Goal: Task Accomplishment & Management: Use online tool/utility

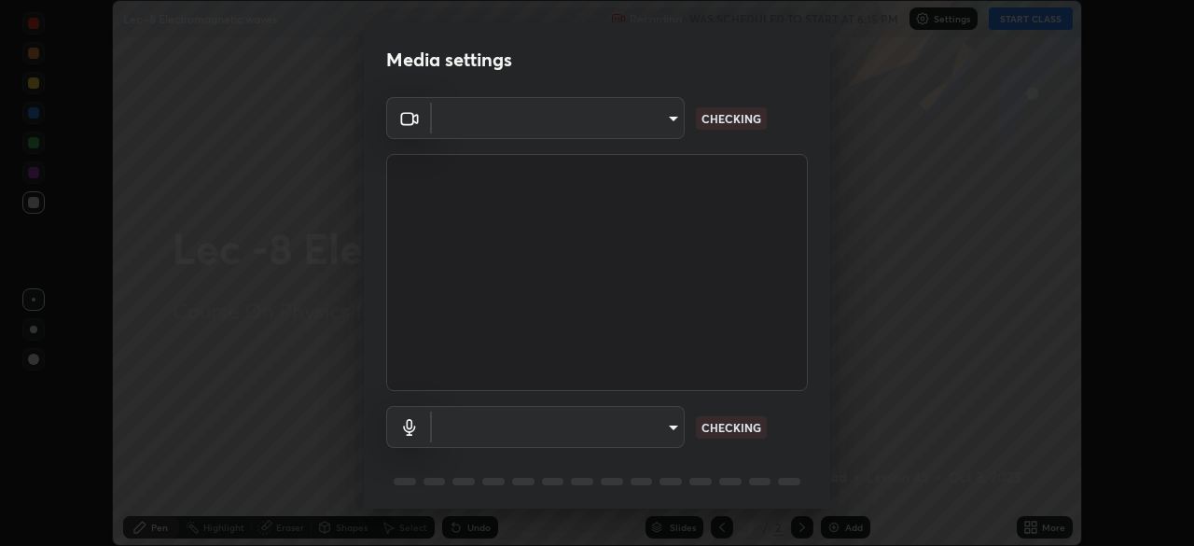
scroll to position [66, 0]
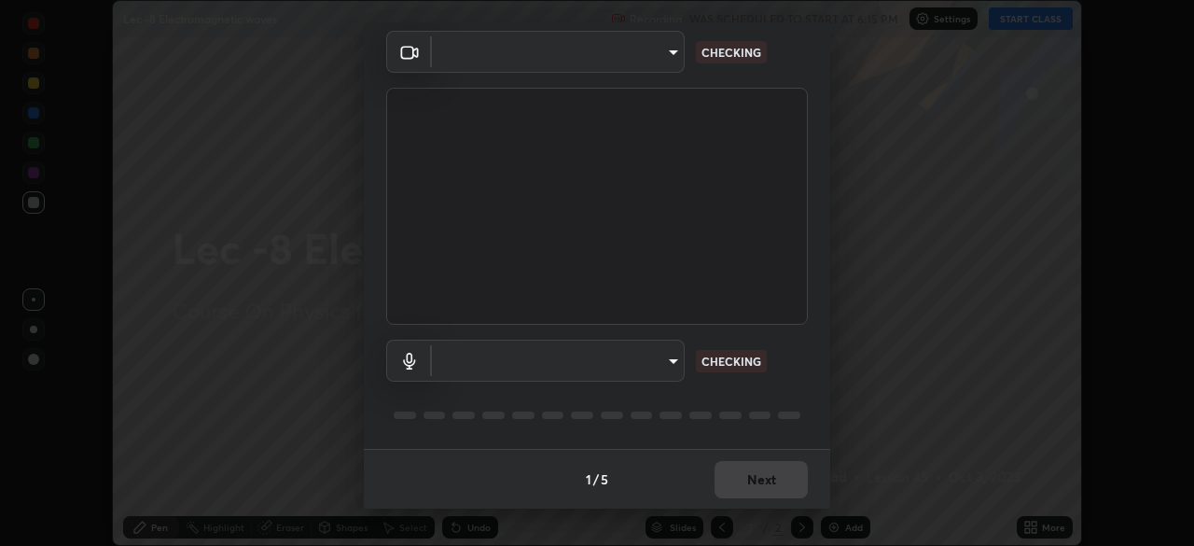
type input "22c12eaf4a9b62ef1b80430450e5bb2410366909e295eaf148adab8dc00402be"
type input "5ff5c3f9951c6d2fa2fa31d2853485f124394b431f5caef7931bc81b1ae62b8c"
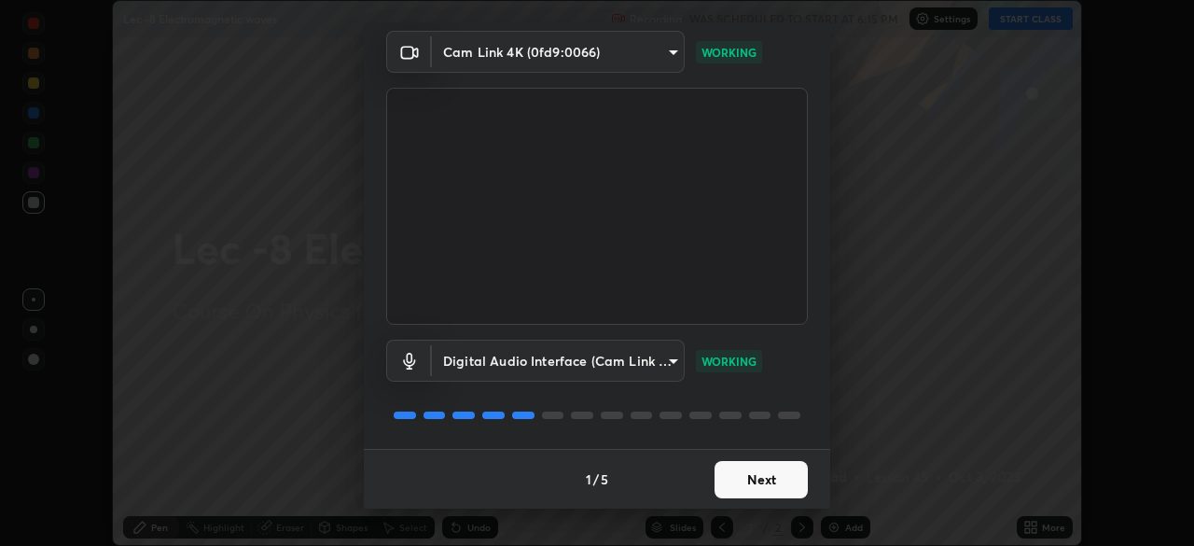
click at [747, 481] on button "Next" at bounding box center [761, 479] width 93 height 37
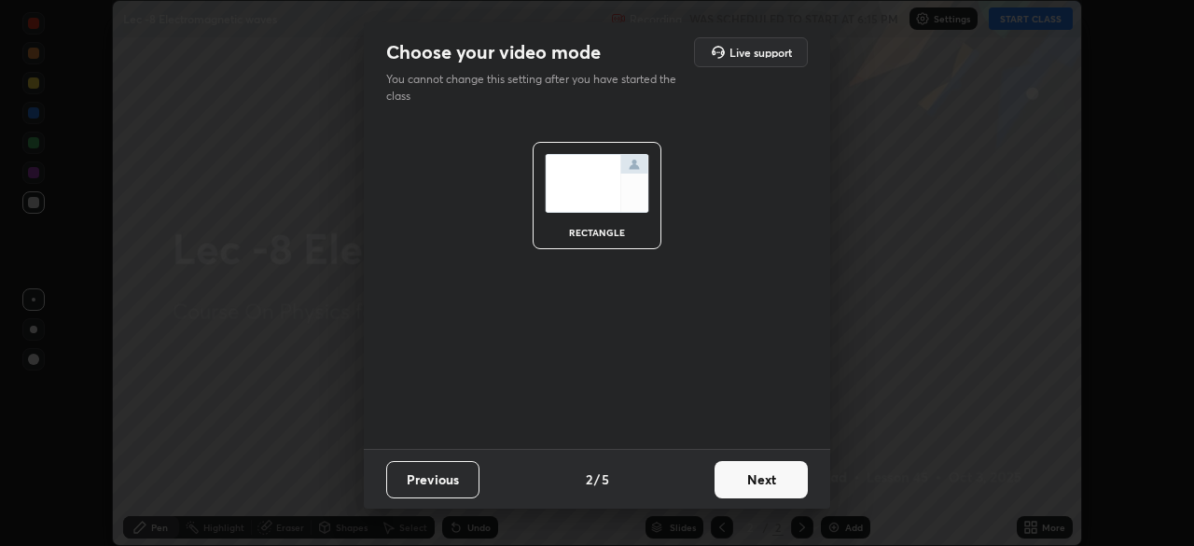
click at [743, 484] on button "Next" at bounding box center [761, 479] width 93 height 37
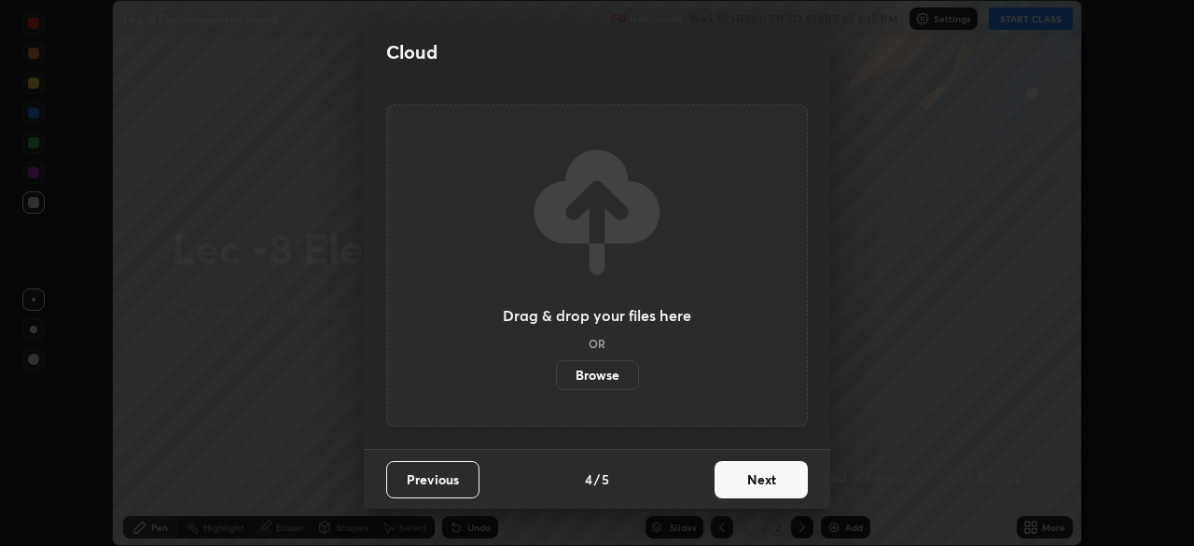
click at [747, 477] on button "Next" at bounding box center [761, 479] width 93 height 37
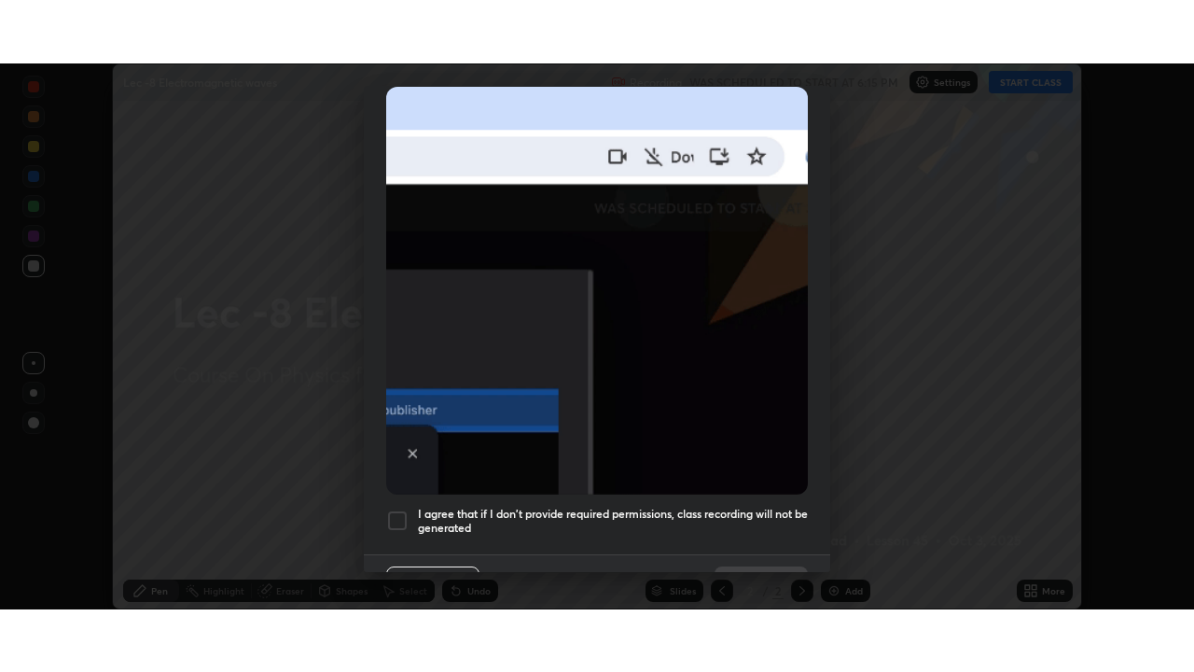
scroll to position [447, 0]
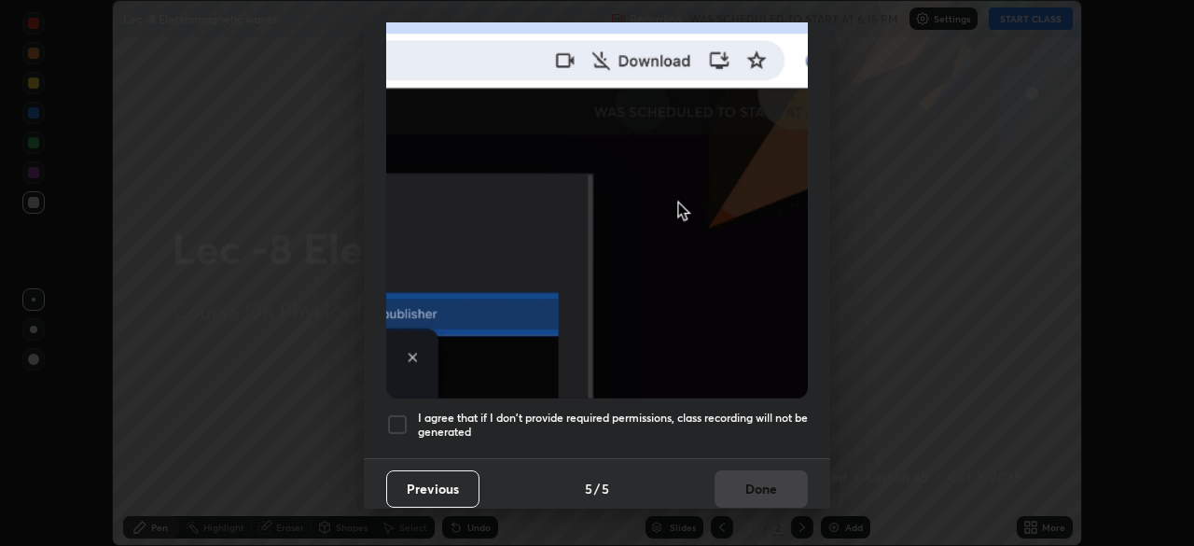
click at [400, 419] on div at bounding box center [397, 424] width 22 height 22
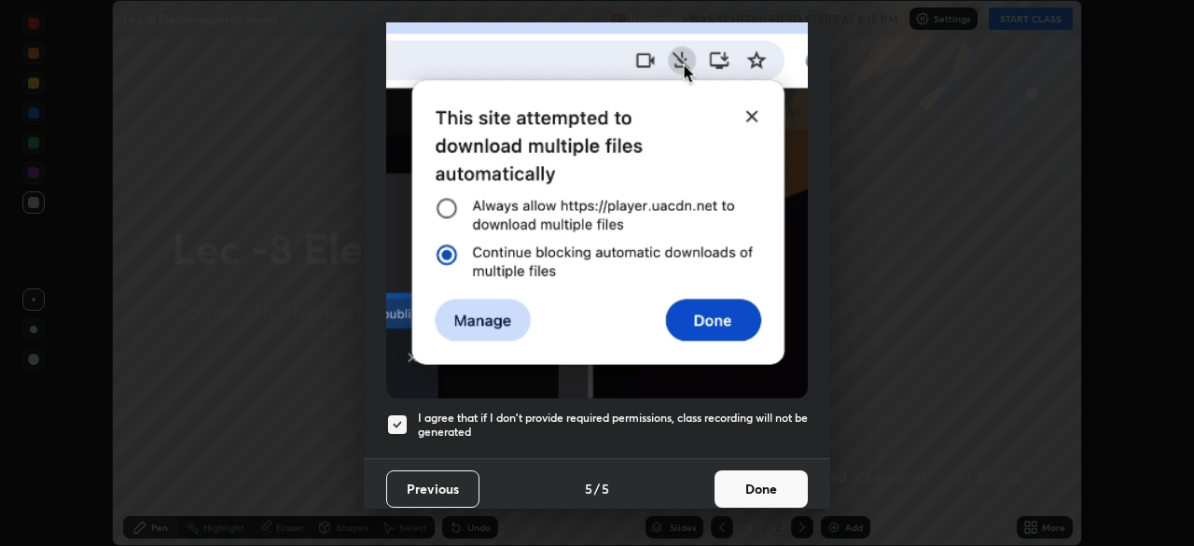
click at [749, 482] on button "Done" at bounding box center [761, 488] width 93 height 37
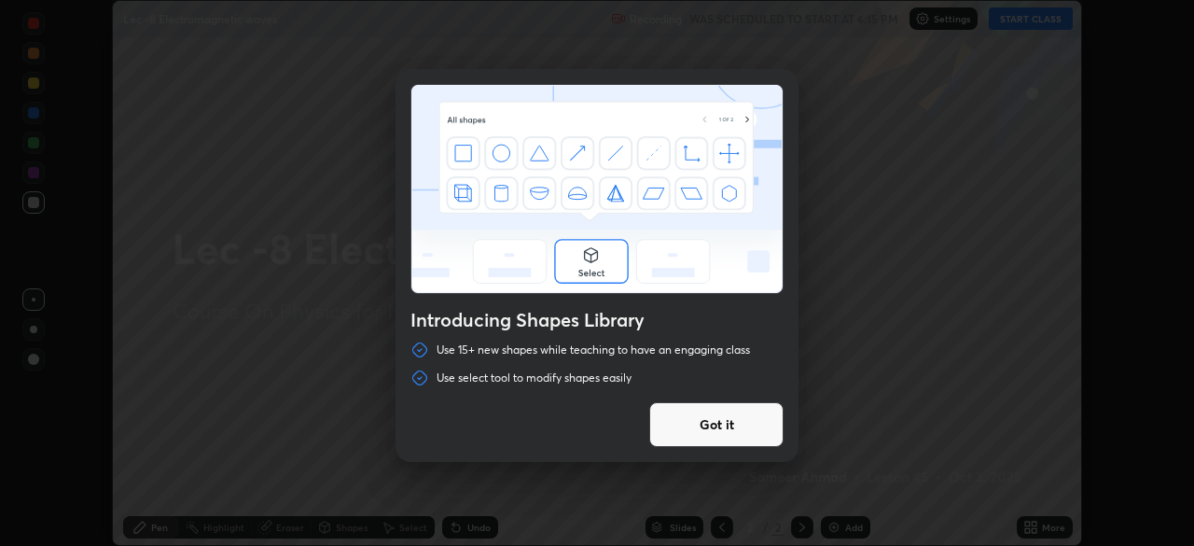
click at [1019, 21] on div "Introducing Shapes Library Use 15+ new shapes while teaching to have an engagin…" at bounding box center [597, 273] width 1194 height 546
click at [727, 426] on button "Got it" at bounding box center [716, 424] width 134 height 45
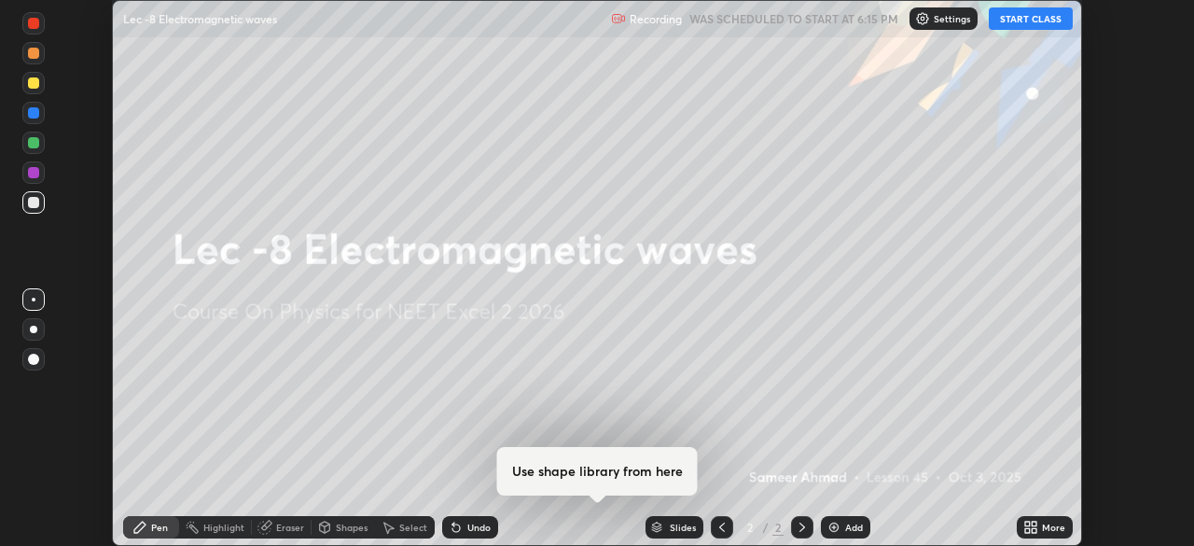
click at [1023, 14] on button "START CLASS" at bounding box center [1031, 18] width 84 height 22
click at [1037, 527] on icon at bounding box center [1031, 527] width 15 height 15
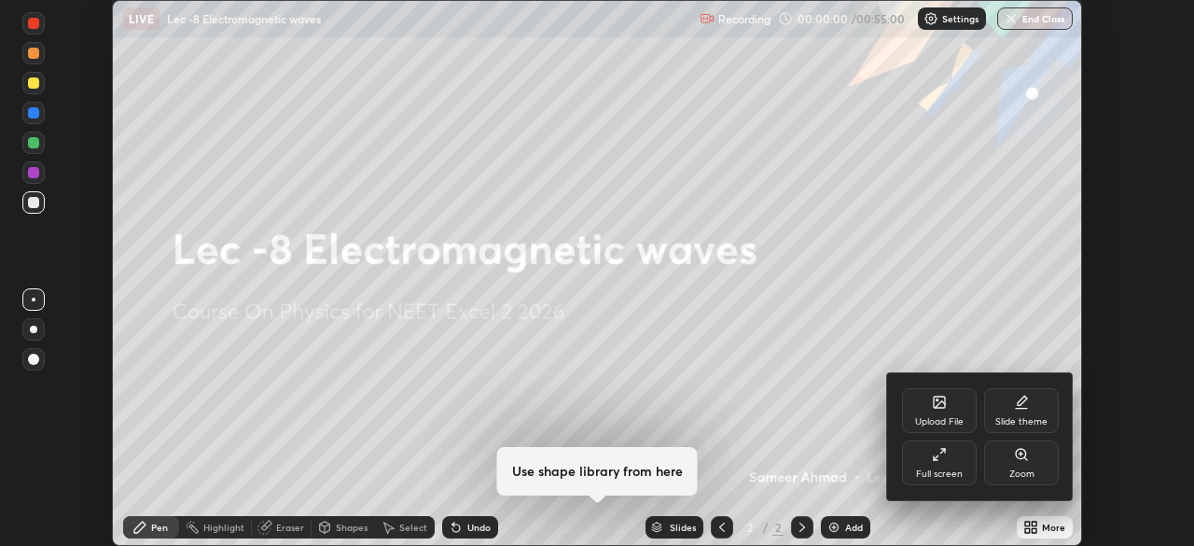
click at [937, 467] on div "Full screen" at bounding box center [939, 462] width 75 height 45
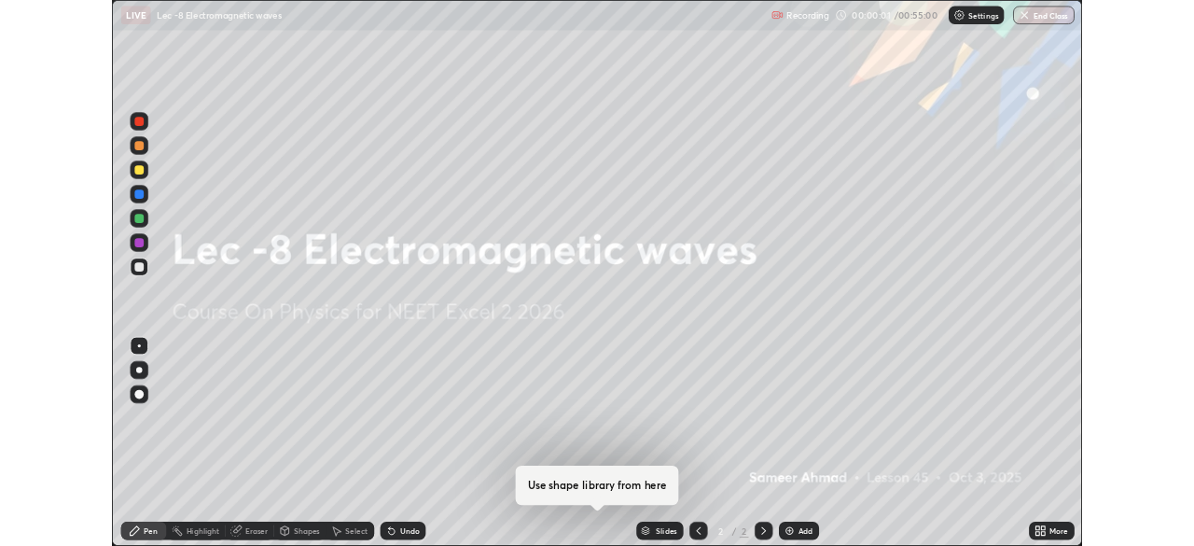
scroll to position [672, 1194]
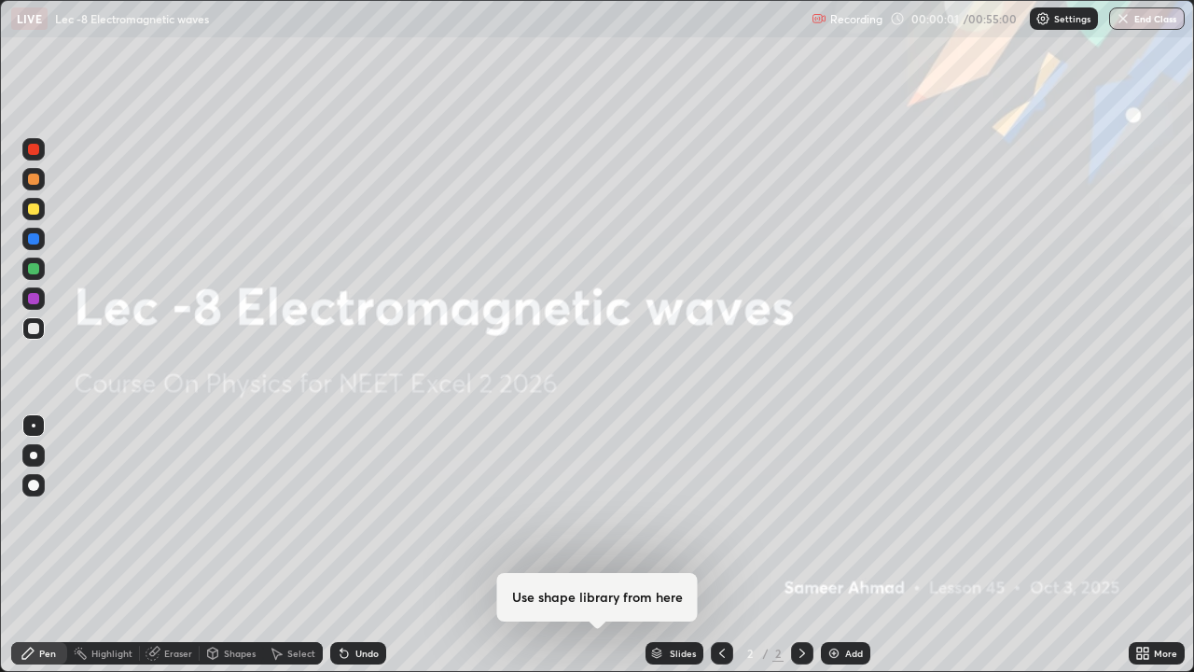
click at [846, 545] on div "Add" at bounding box center [854, 653] width 18 height 9
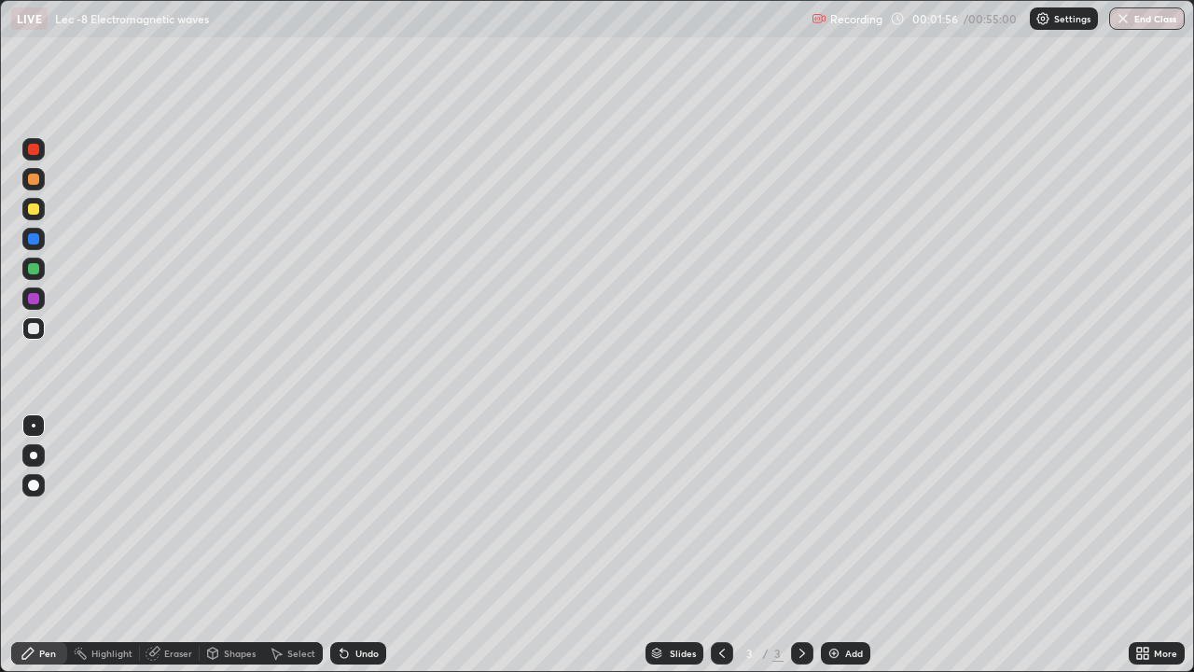
click at [34, 270] on div at bounding box center [33, 268] width 11 height 11
click at [840, 545] on div "Add" at bounding box center [845, 653] width 49 height 22
click at [29, 325] on div at bounding box center [33, 328] width 11 height 11
click at [36, 272] on div at bounding box center [33, 268] width 11 height 11
click at [32, 335] on div at bounding box center [33, 328] width 22 height 22
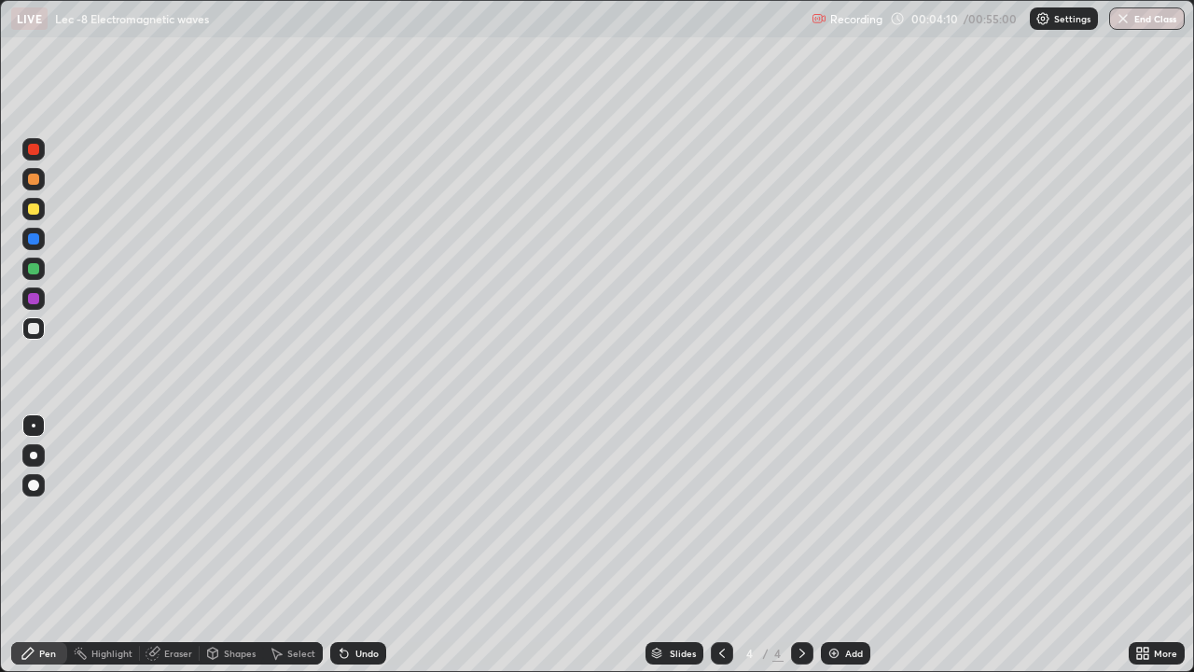
click at [33, 476] on div at bounding box center [33, 485] width 22 height 22
click at [359, 545] on div "Undo" at bounding box center [367, 653] width 23 height 9
click at [38, 267] on div at bounding box center [33, 268] width 11 height 11
click at [356, 545] on div "Undo" at bounding box center [367, 653] width 23 height 9
click at [34, 426] on div at bounding box center [34, 426] width 4 height 4
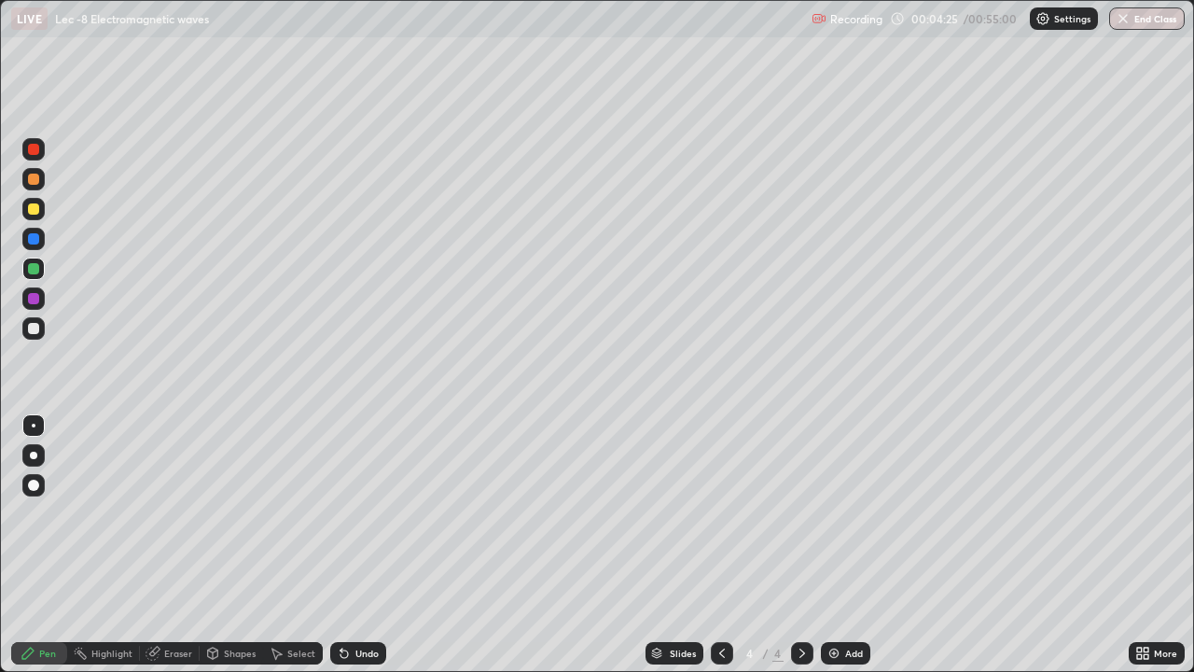
click at [176, 545] on div "Eraser" at bounding box center [170, 653] width 60 height 22
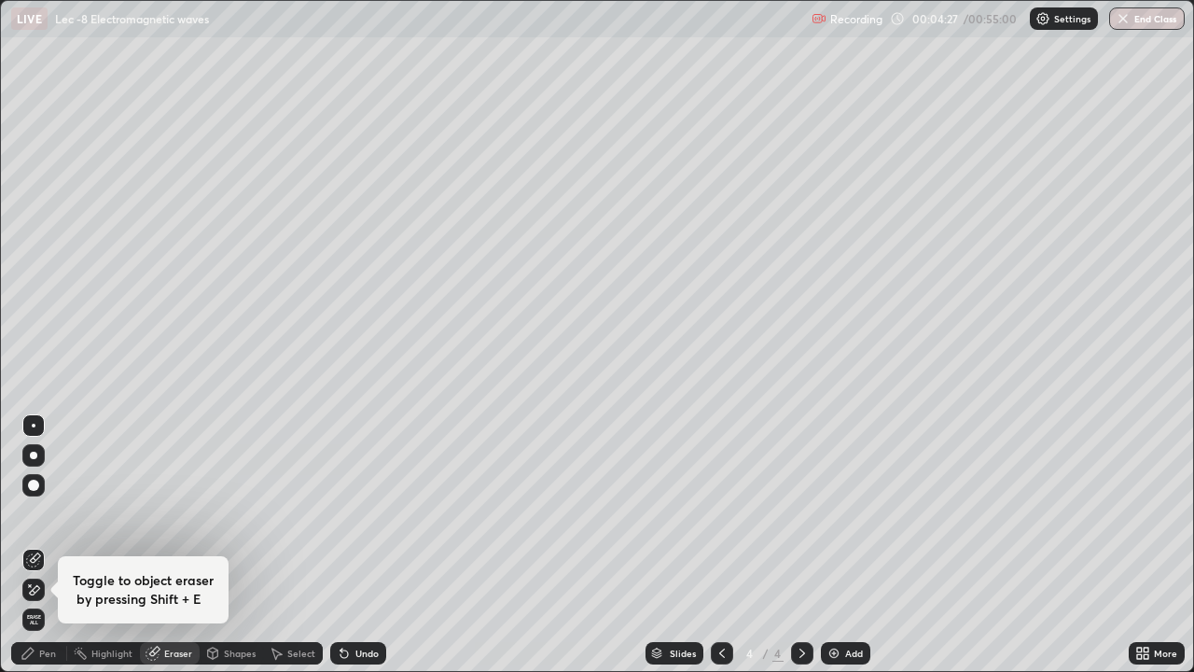
click at [39, 545] on div "Pen" at bounding box center [39, 653] width 56 height 22
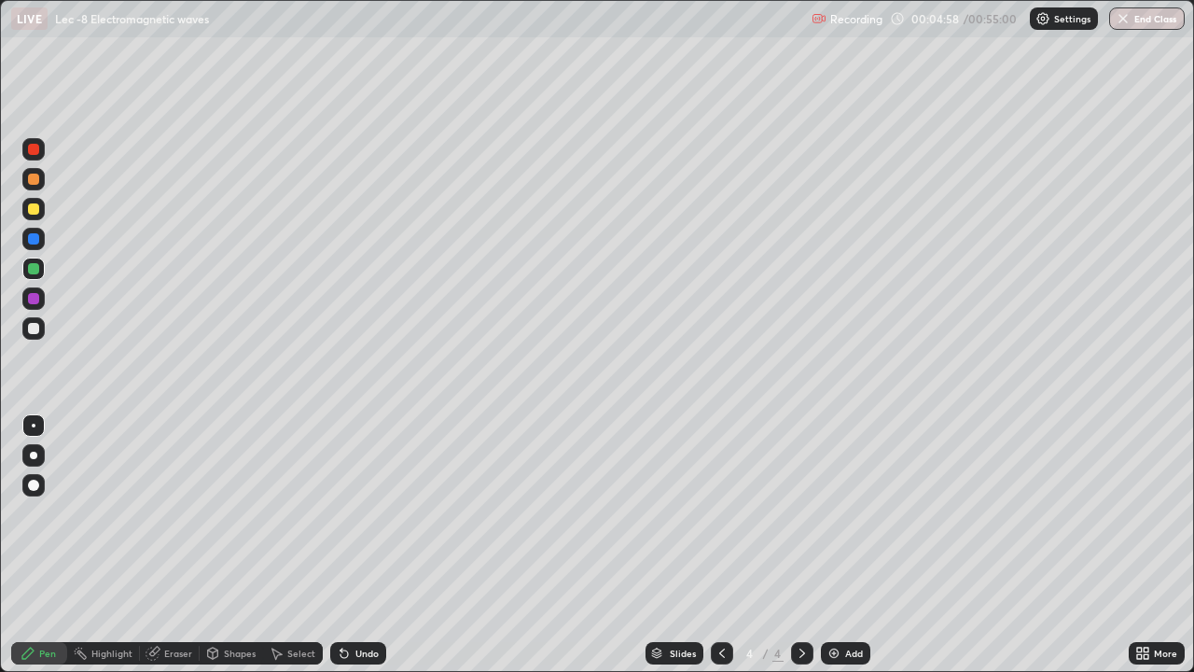
click at [350, 545] on div "Undo" at bounding box center [358, 653] width 56 height 22
click at [26, 328] on div at bounding box center [33, 328] width 22 height 22
click at [368, 545] on div "Undo" at bounding box center [367, 653] width 23 height 9
click at [366, 545] on div "Undo" at bounding box center [358, 653] width 56 height 22
click at [363, 545] on div "Undo" at bounding box center [367, 653] width 23 height 9
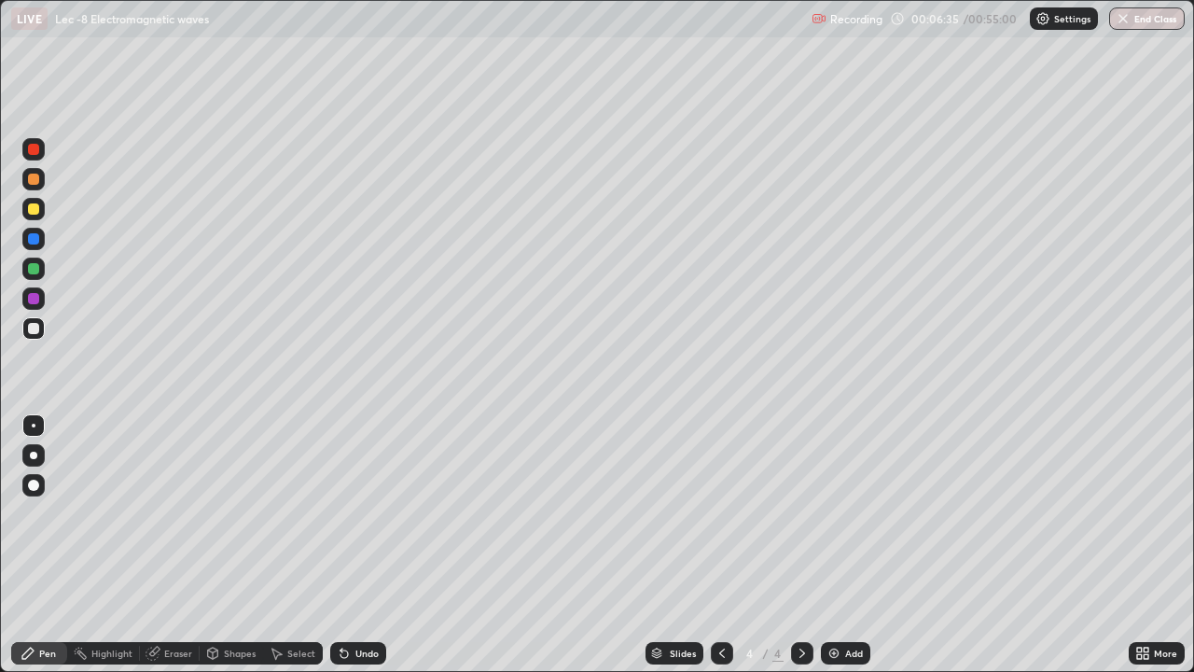
click at [363, 545] on div "Undo" at bounding box center [367, 653] width 23 height 9
click at [363, 545] on div "Undo" at bounding box center [358, 653] width 56 height 22
click at [366, 545] on div "Undo" at bounding box center [367, 653] width 23 height 9
click at [367, 545] on div "Undo" at bounding box center [358, 653] width 56 height 22
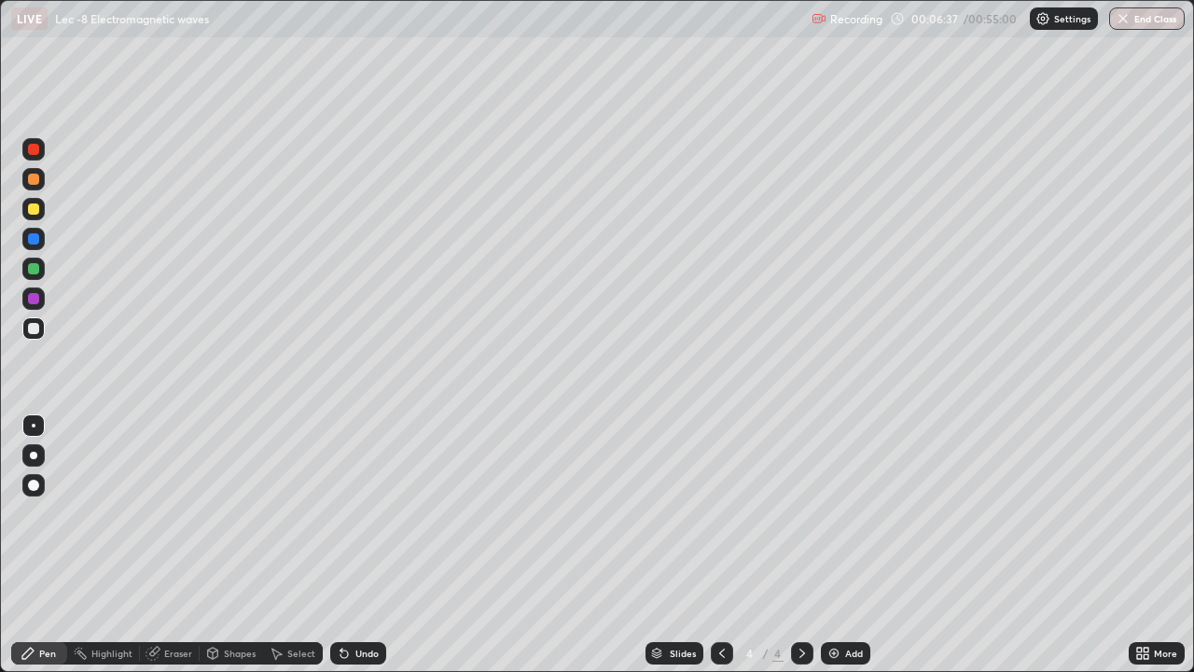
click at [366, 545] on div "Undo" at bounding box center [367, 653] width 23 height 9
click at [287, 545] on div "Select" at bounding box center [301, 653] width 28 height 9
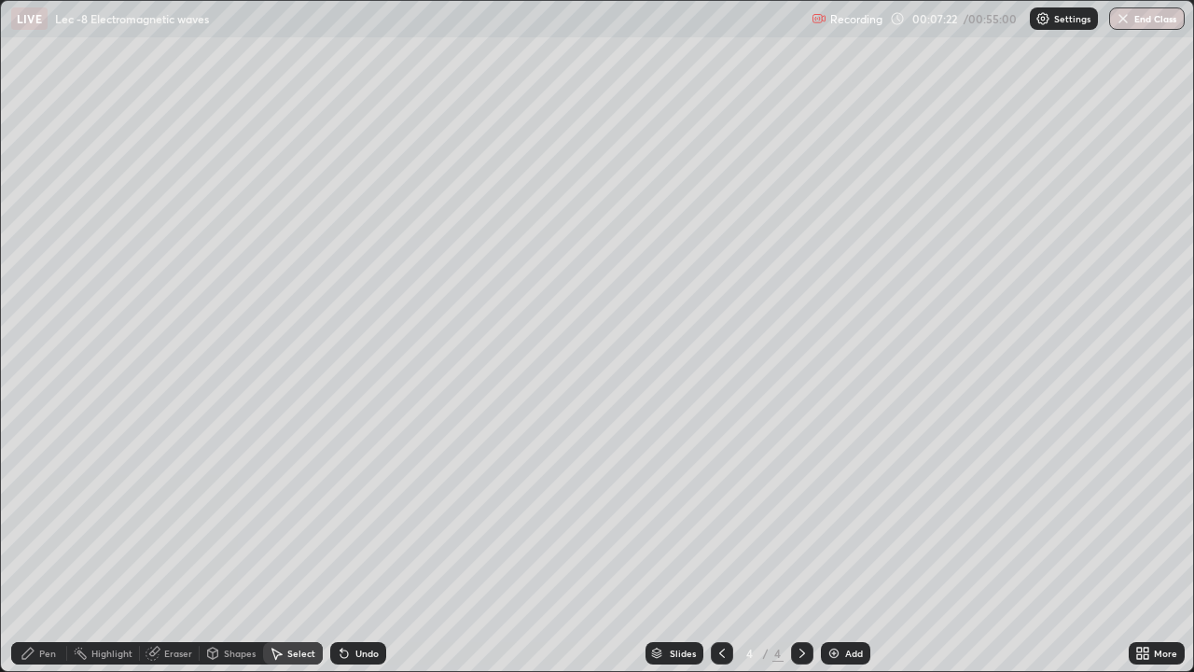
click at [31, 545] on icon at bounding box center [27, 653] width 11 height 11
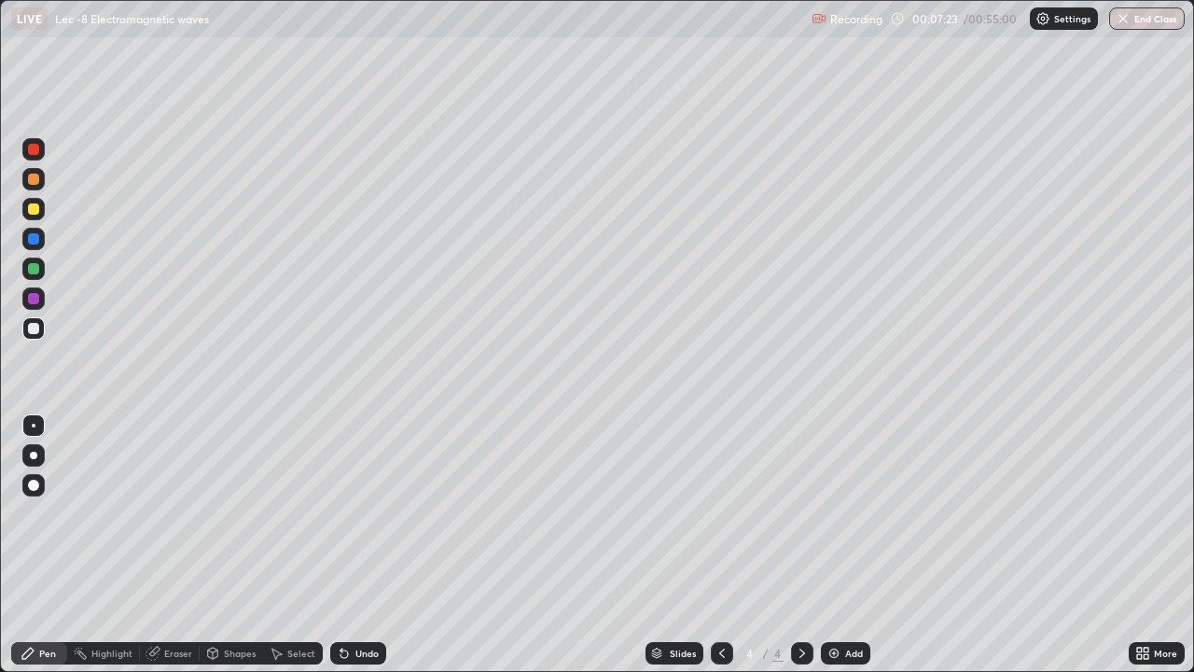
click at [34, 426] on div at bounding box center [34, 426] width 4 height 4
click at [297, 545] on div "Select" at bounding box center [301, 653] width 28 height 9
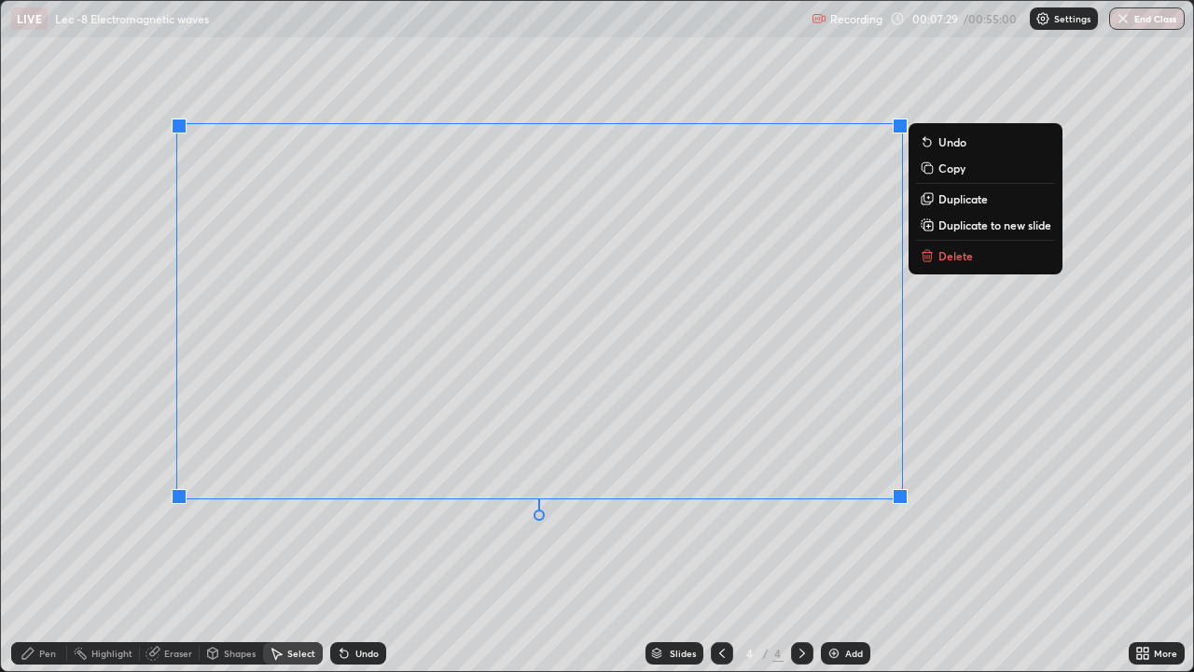
click at [935, 224] on button "Duplicate to new slide" at bounding box center [985, 225] width 139 height 22
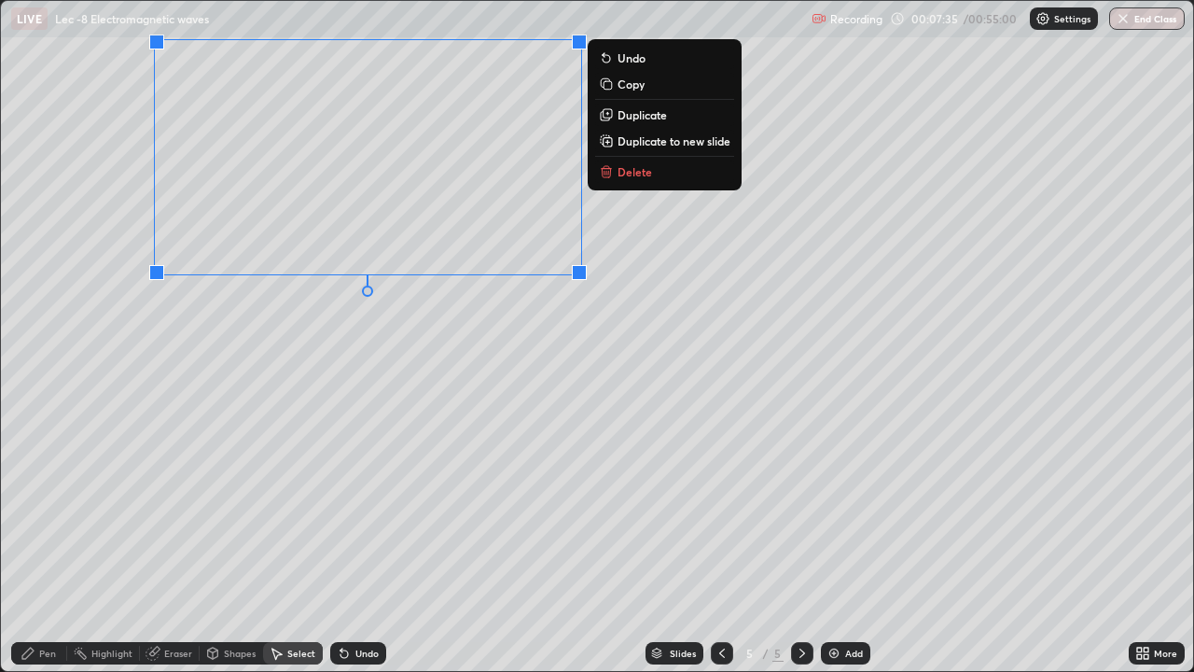
click at [38, 545] on div "Pen" at bounding box center [39, 653] width 56 height 22
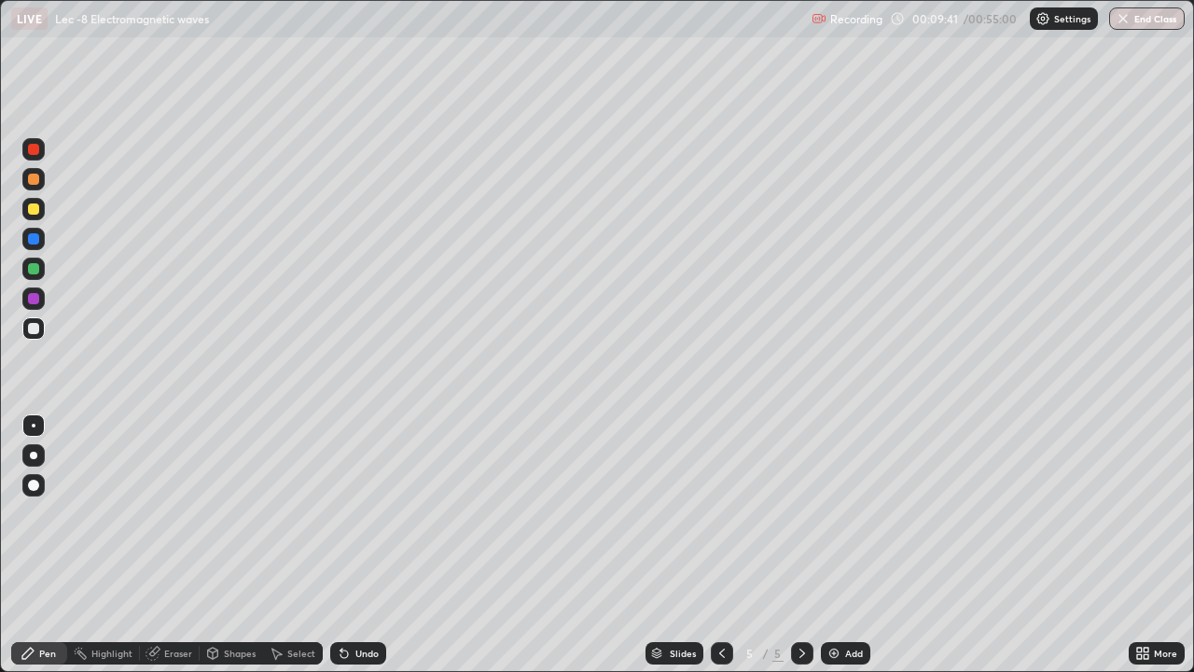
click at [852, 545] on div "Add" at bounding box center [854, 653] width 18 height 9
click at [838, 545] on img at bounding box center [834, 653] width 15 height 15
click at [30, 272] on div at bounding box center [33, 268] width 11 height 11
click at [37, 494] on div at bounding box center [33, 485] width 22 height 22
click at [32, 432] on div at bounding box center [33, 425] width 22 height 22
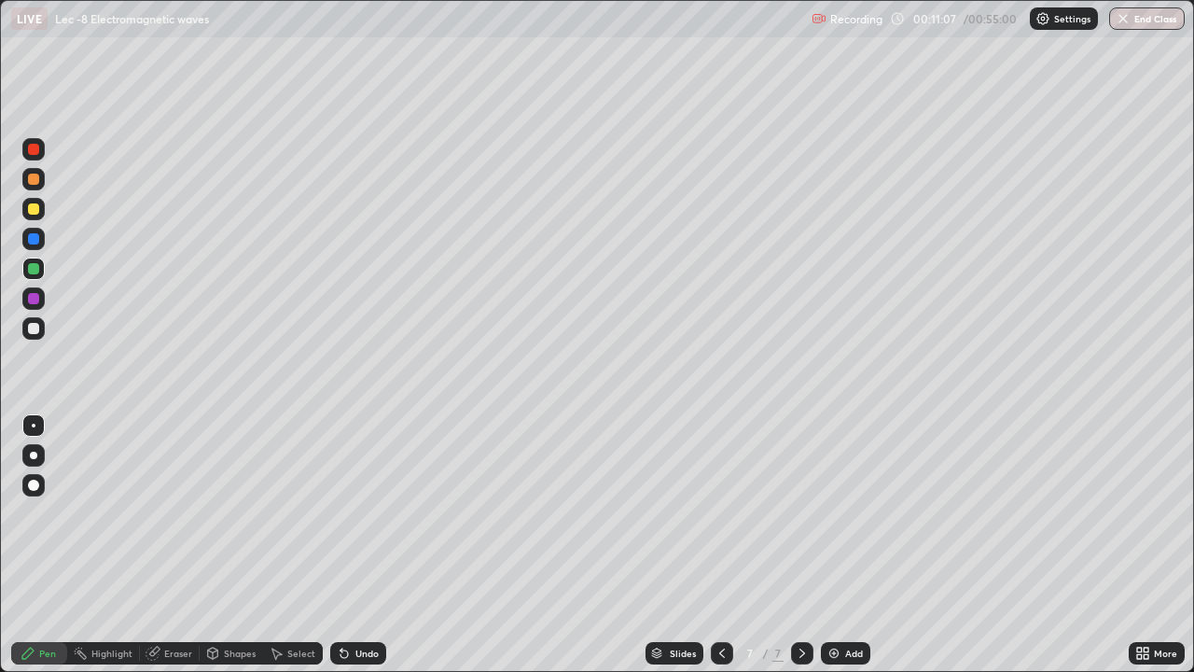
click at [26, 318] on div at bounding box center [33, 328] width 22 height 22
click at [32, 269] on div at bounding box center [33, 268] width 11 height 11
click at [24, 328] on div at bounding box center [33, 328] width 22 height 22
click at [24, 268] on div at bounding box center [33, 269] width 22 height 22
click at [356, 545] on div "Undo" at bounding box center [358, 653] width 56 height 22
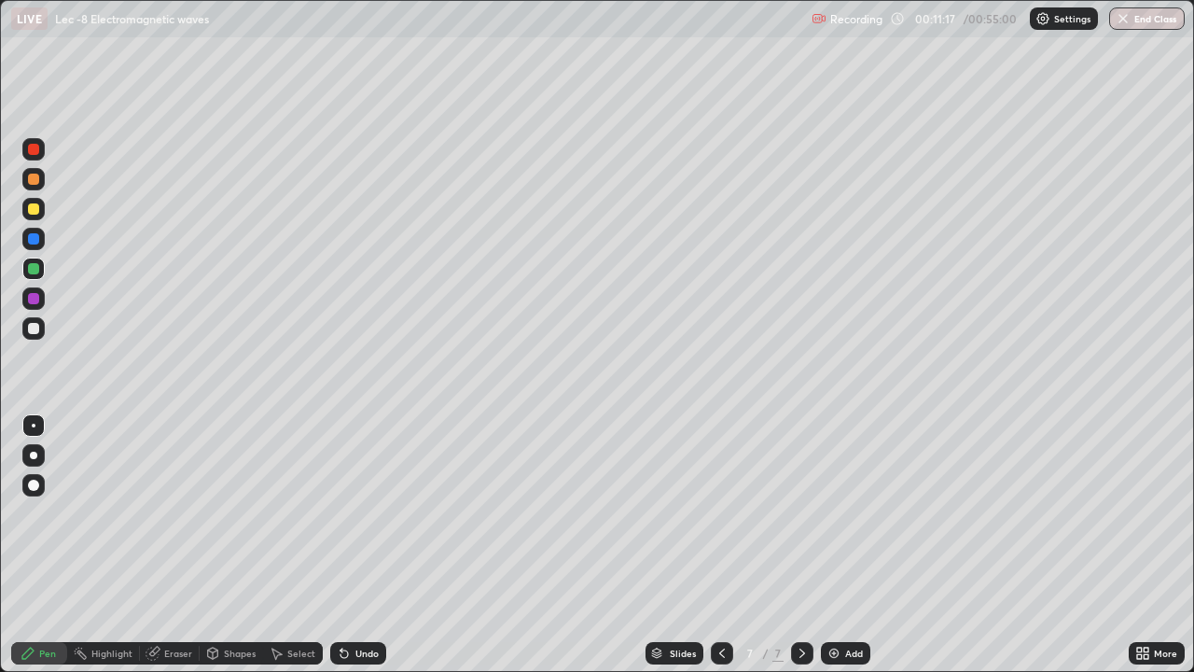
click at [28, 481] on div at bounding box center [33, 485] width 22 height 22
click at [34, 426] on div at bounding box center [34, 426] width 4 height 4
click at [284, 545] on div "Select" at bounding box center [293, 653] width 60 height 22
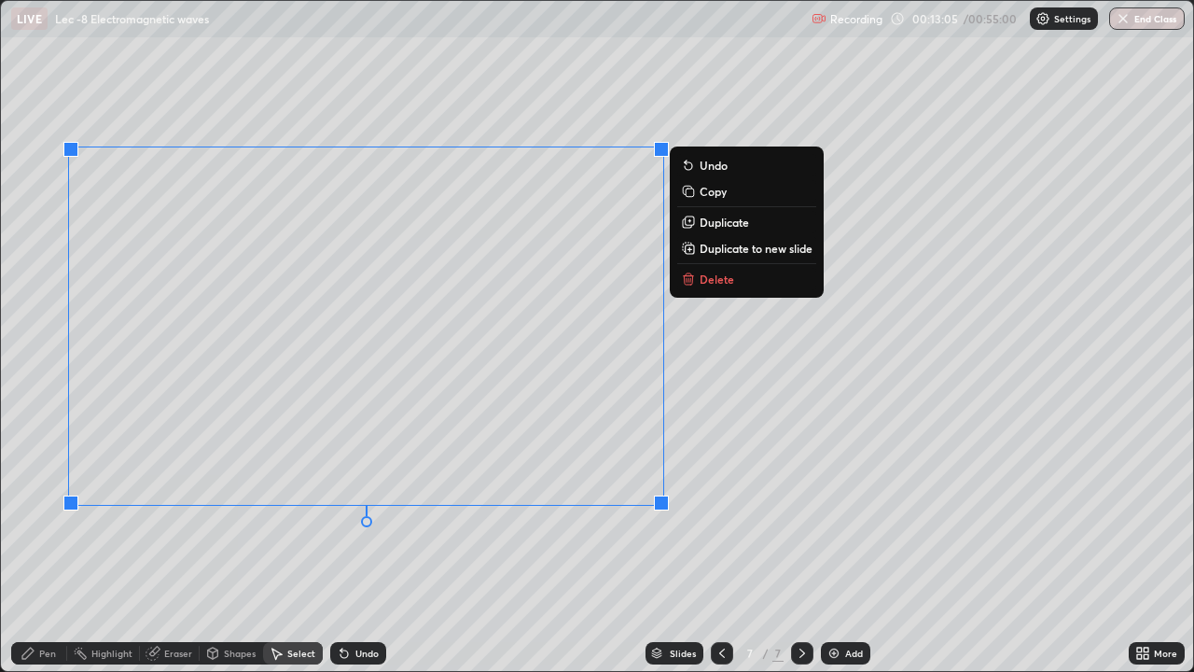
click at [28, 545] on icon at bounding box center [28, 653] width 15 height 15
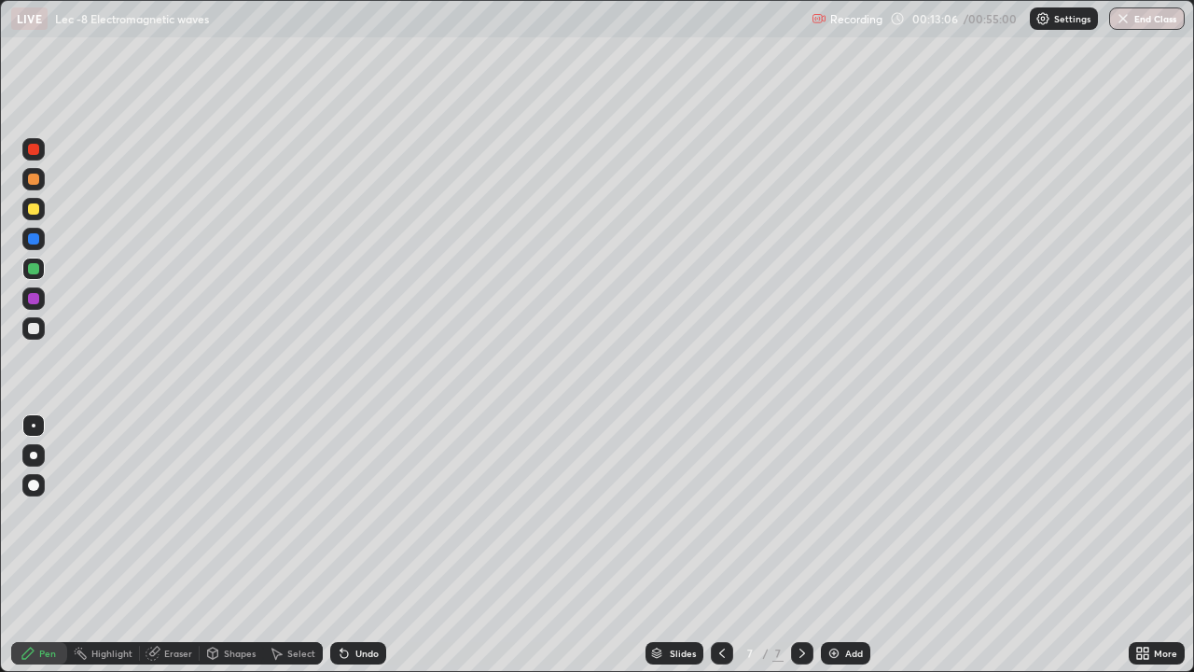
click at [33, 331] on div at bounding box center [33, 328] width 11 height 11
click at [164, 545] on div "Eraser" at bounding box center [178, 653] width 28 height 9
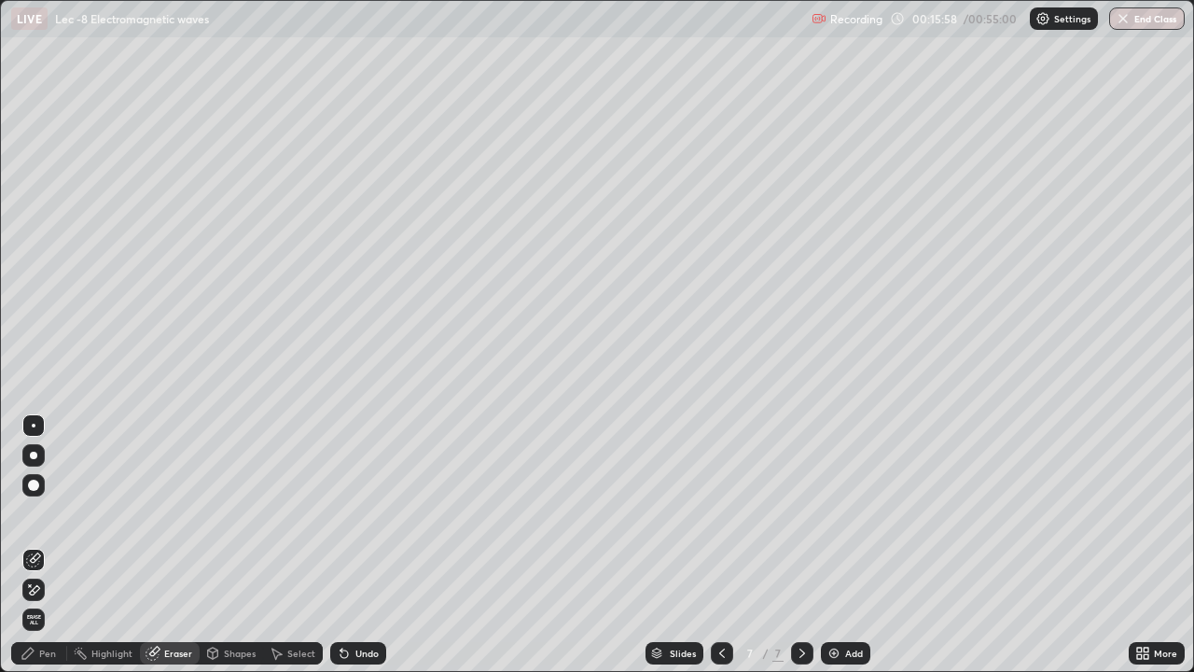
click at [50, 545] on div "Pen" at bounding box center [47, 653] width 17 height 9
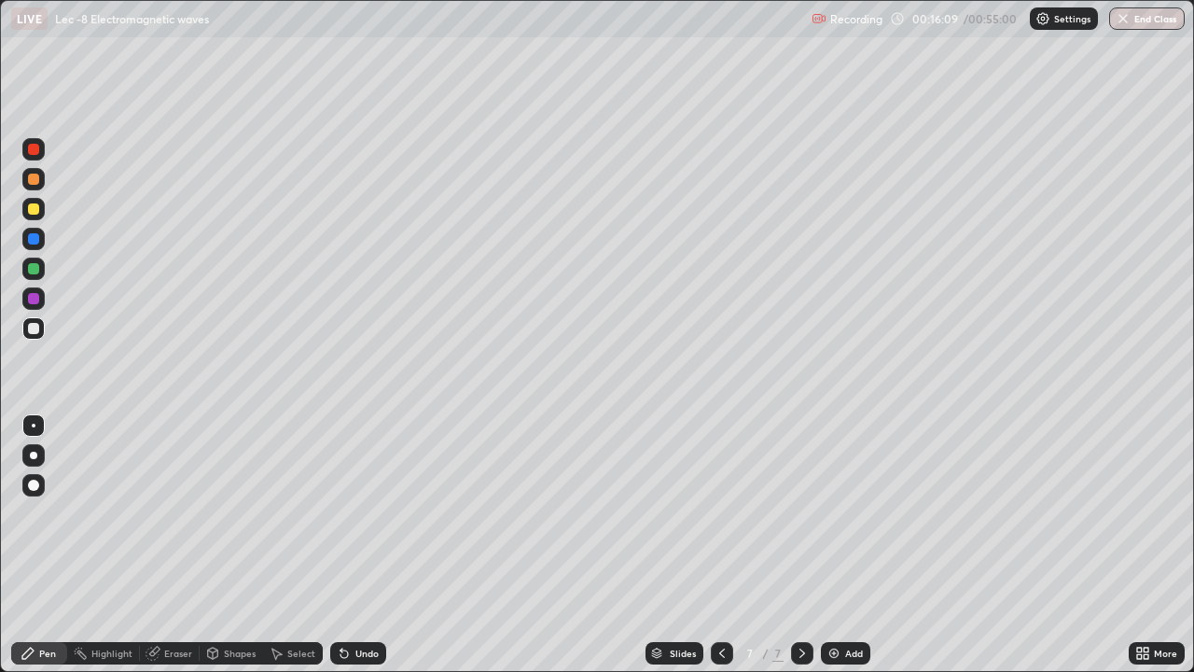
click at [159, 545] on div "Eraser" at bounding box center [170, 653] width 60 height 22
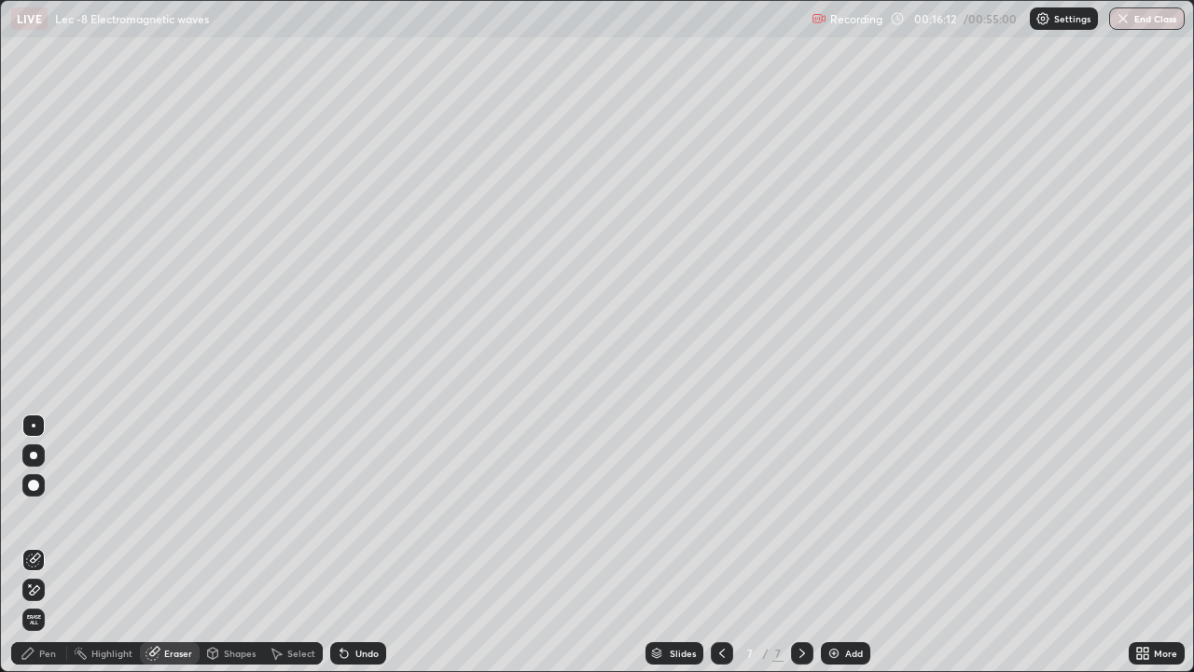
click at [33, 545] on icon at bounding box center [28, 653] width 15 height 15
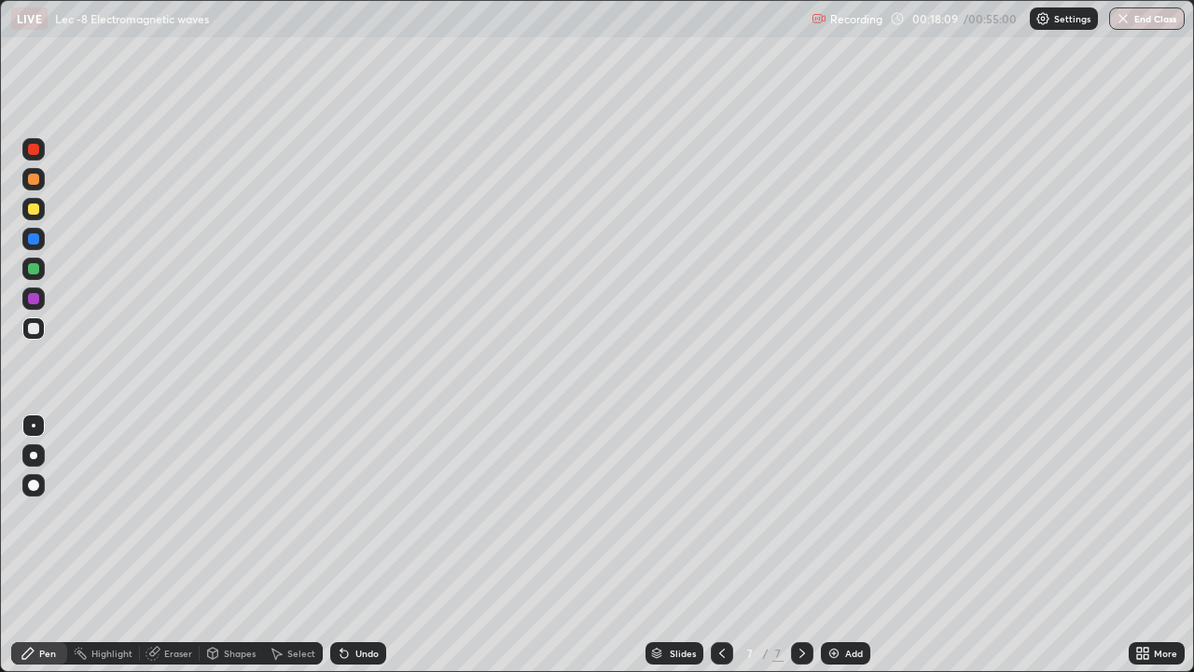
click at [847, 545] on div "Add" at bounding box center [854, 653] width 18 height 9
click at [722, 545] on icon at bounding box center [722, 653] width 15 height 15
click at [801, 545] on icon at bounding box center [802, 653] width 15 height 15
click at [34, 270] on div at bounding box center [33, 268] width 11 height 11
click at [293, 545] on div "Select" at bounding box center [301, 653] width 28 height 9
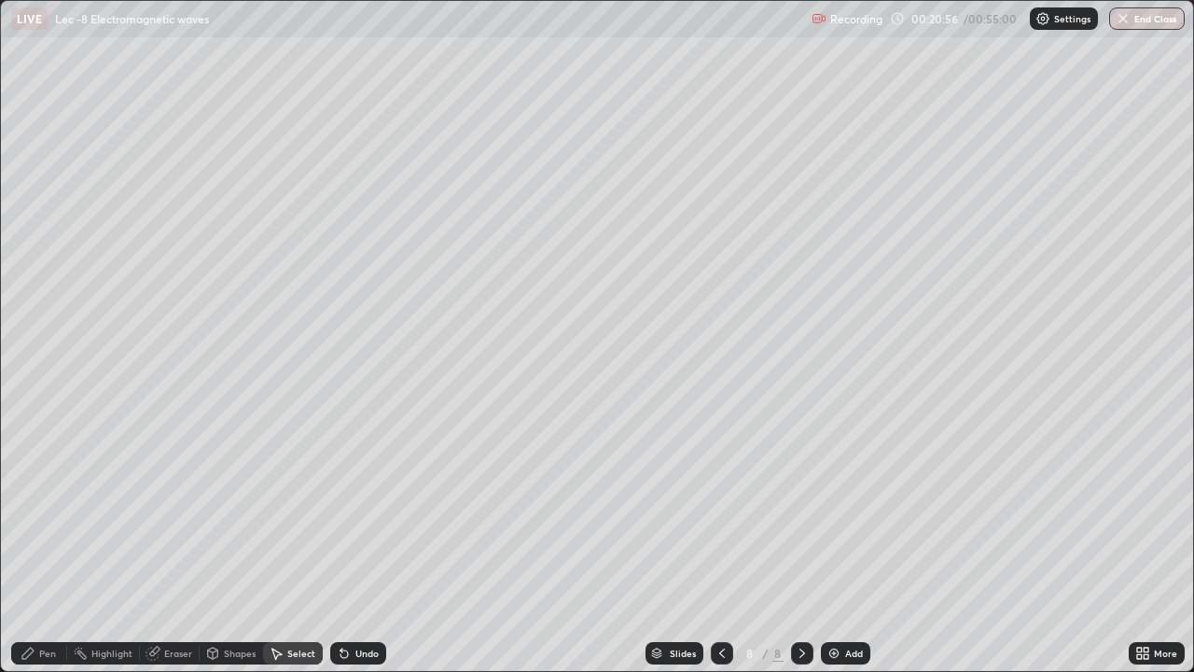
click at [39, 545] on div "Pen" at bounding box center [47, 653] width 17 height 9
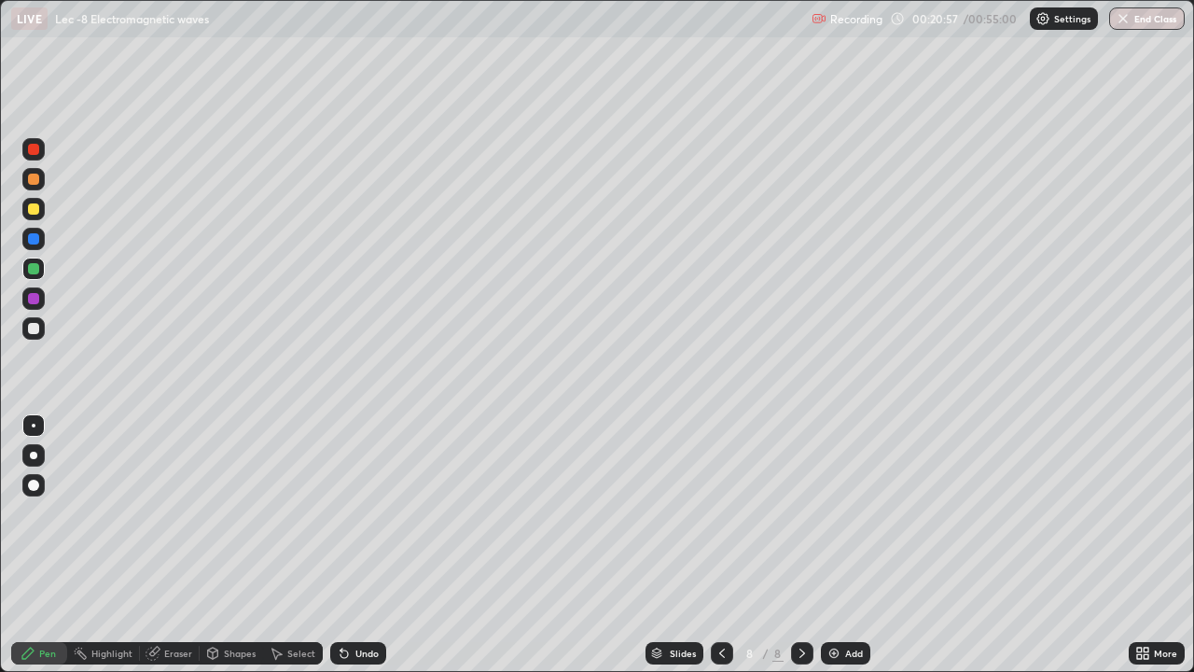
click at [32, 328] on div at bounding box center [33, 328] width 11 height 11
click at [290, 545] on div "Select" at bounding box center [301, 653] width 28 height 9
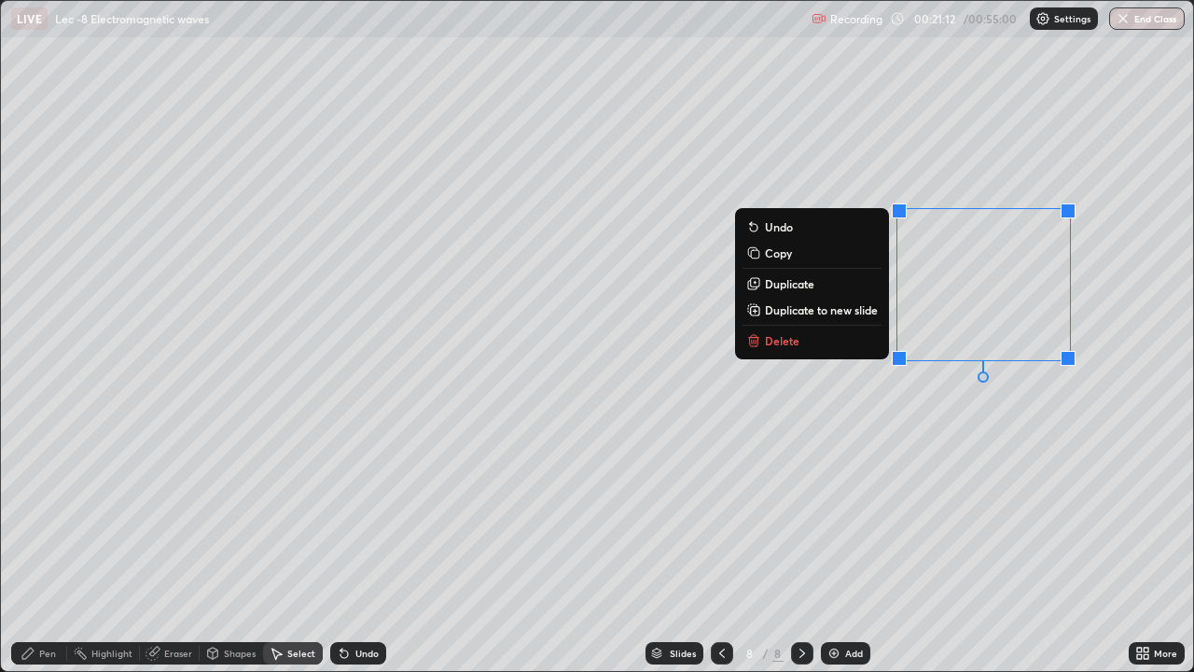
click at [834, 311] on p "Duplicate to new slide" at bounding box center [821, 309] width 113 height 15
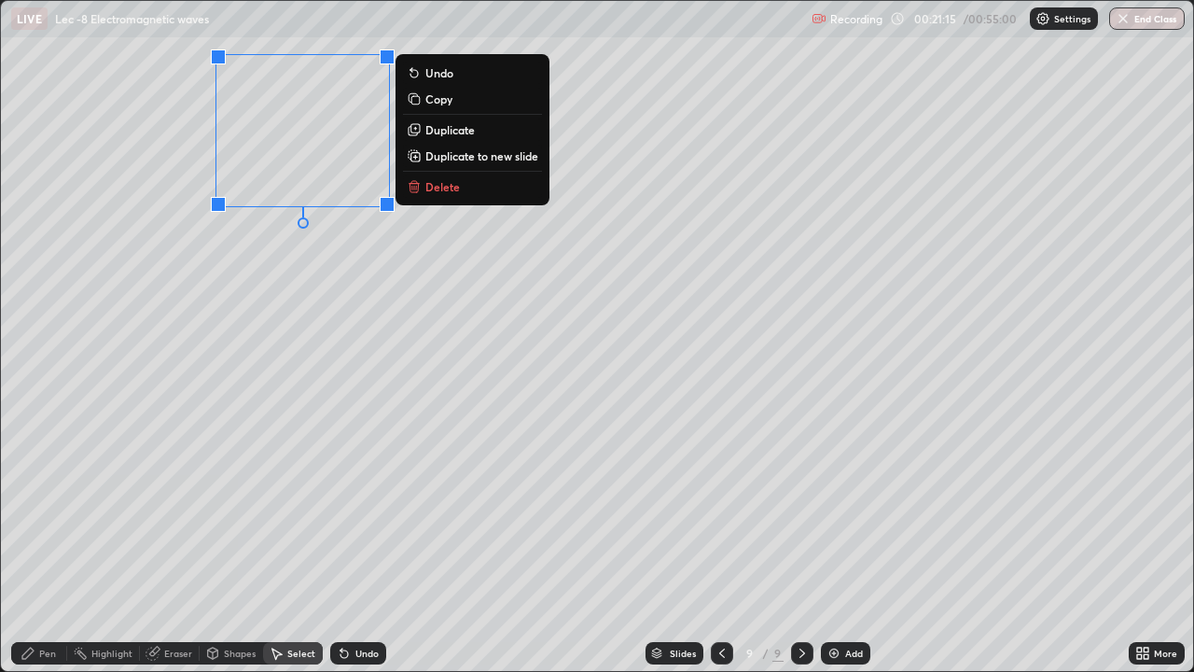
click at [42, 545] on div "Pen" at bounding box center [47, 653] width 17 height 9
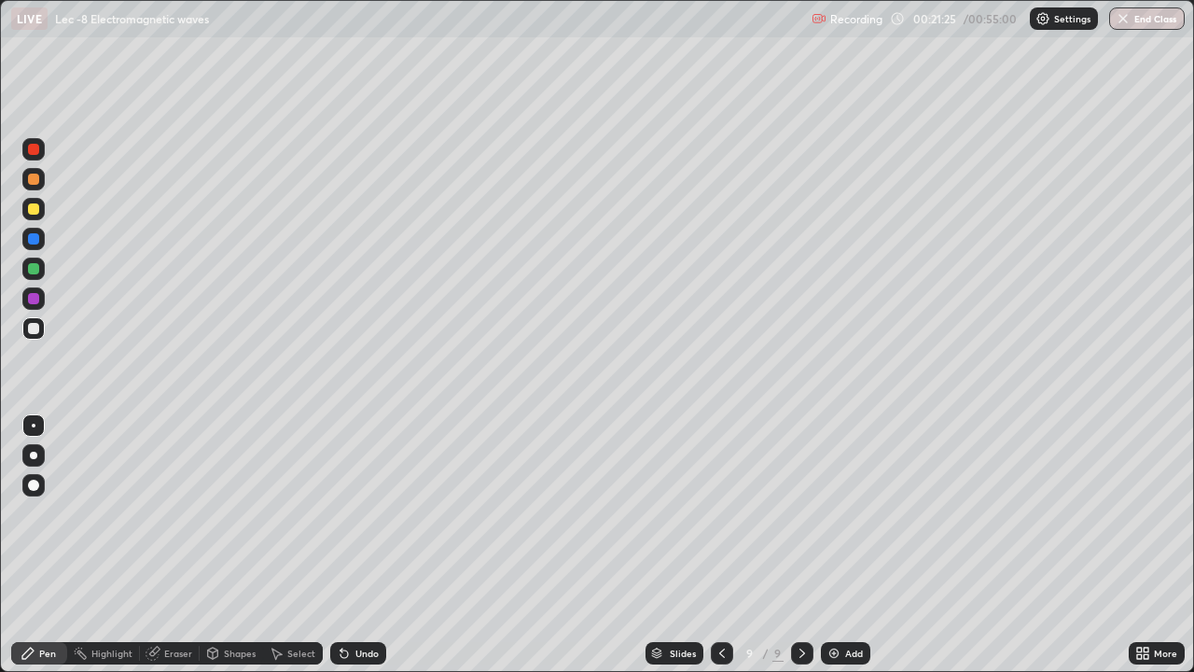
click at [364, 545] on div "Undo" at bounding box center [367, 653] width 23 height 9
click at [342, 545] on div "Undo" at bounding box center [358, 653] width 56 height 22
click at [287, 545] on div "Select" at bounding box center [301, 653] width 28 height 9
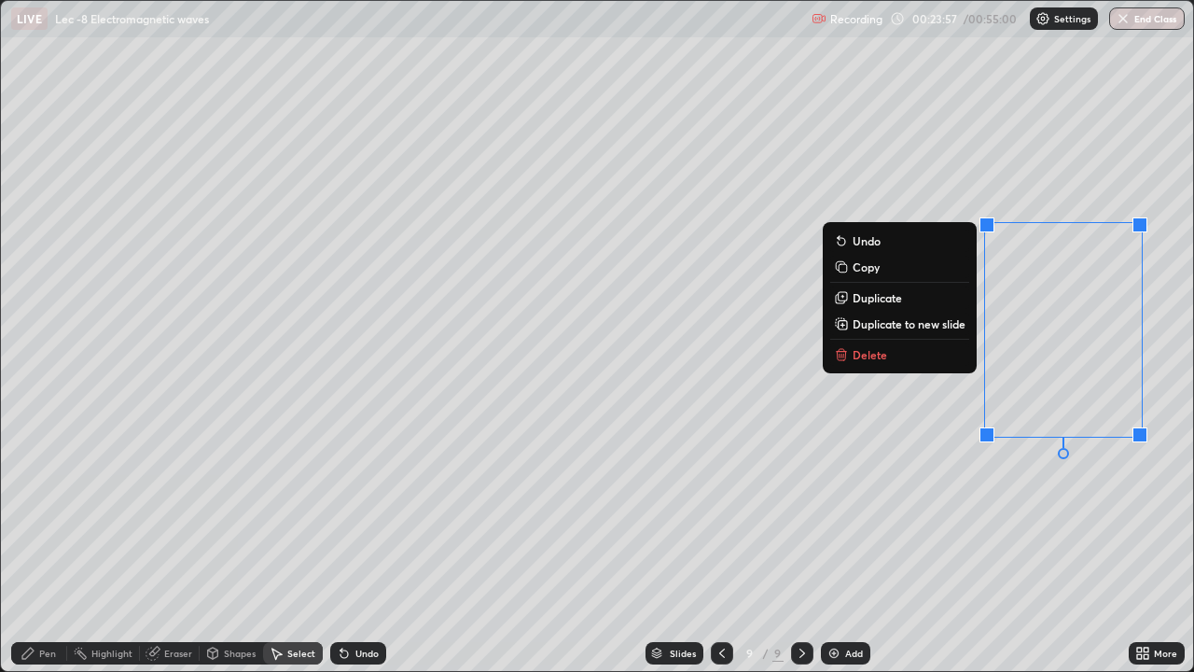
click at [885, 359] on button "Delete" at bounding box center [900, 354] width 139 height 22
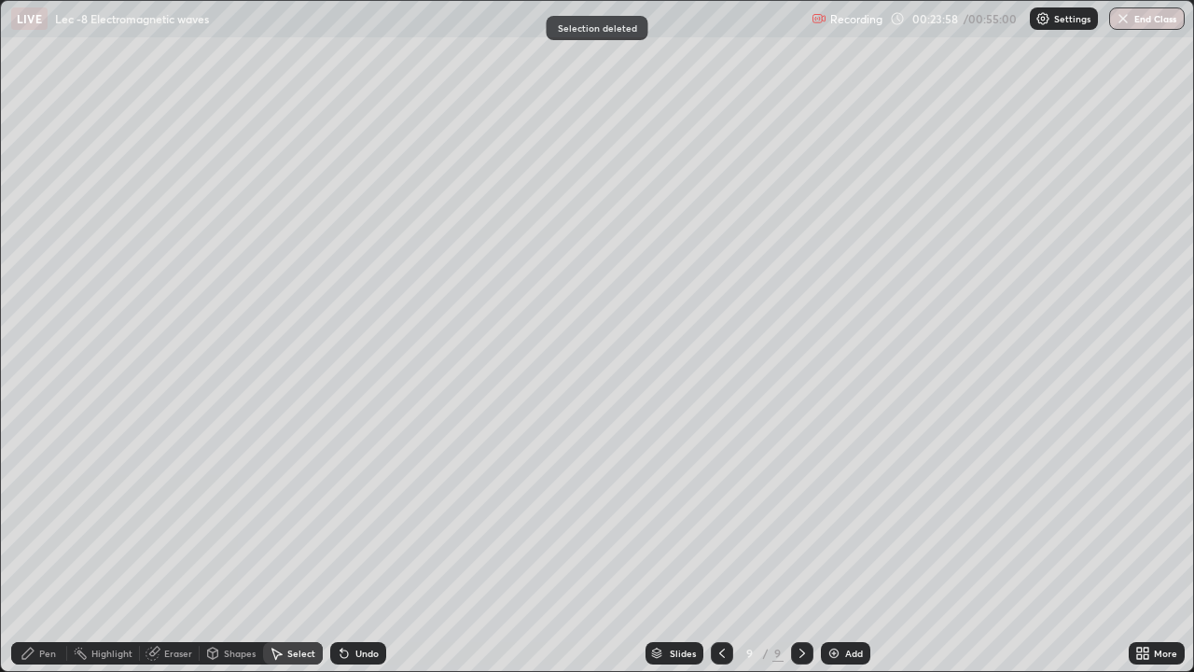
click at [845, 545] on div "Add" at bounding box center [854, 653] width 18 height 9
click at [30, 545] on icon at bounding box center [27, 653] width 11 height 11
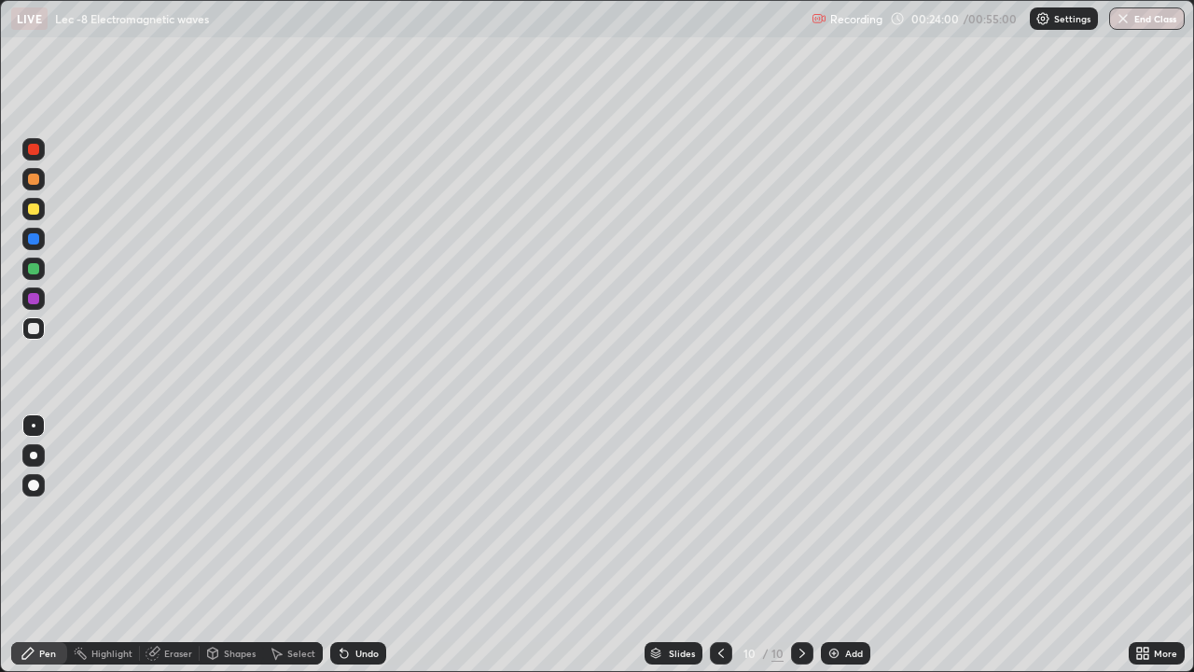
click at [34, 329] on div at bounding box center [33, 328] width 11 height 11
click at [35, 269] on div at bounding box center [33, 268] width 11 height 11
click at [356, 545] on div "Undo" at bounding box center [367, 653] width 23 height 9
click at [354, 545] on div "Undo" at bounding box center [358, 653] width 56 height 22
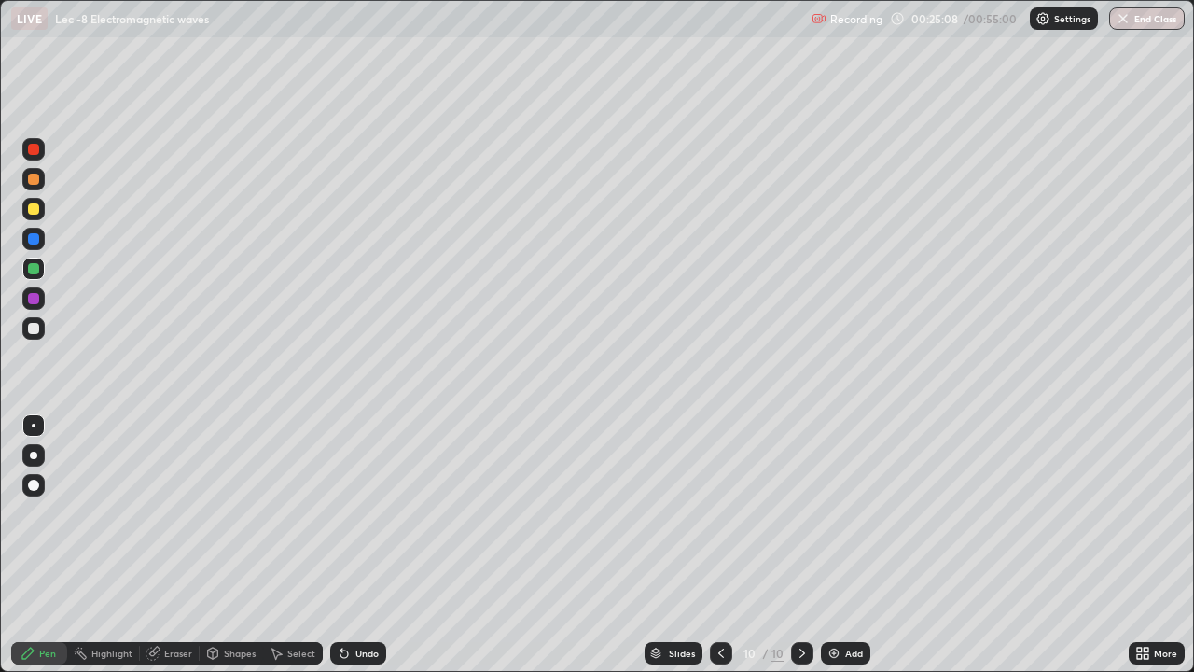
click at [356, 545] on div "Undo" at bounding box center [358, 653] width 56 height 22
click at [300, 545] on div "Select" at bounding box center [293, 653] width 60 height 22
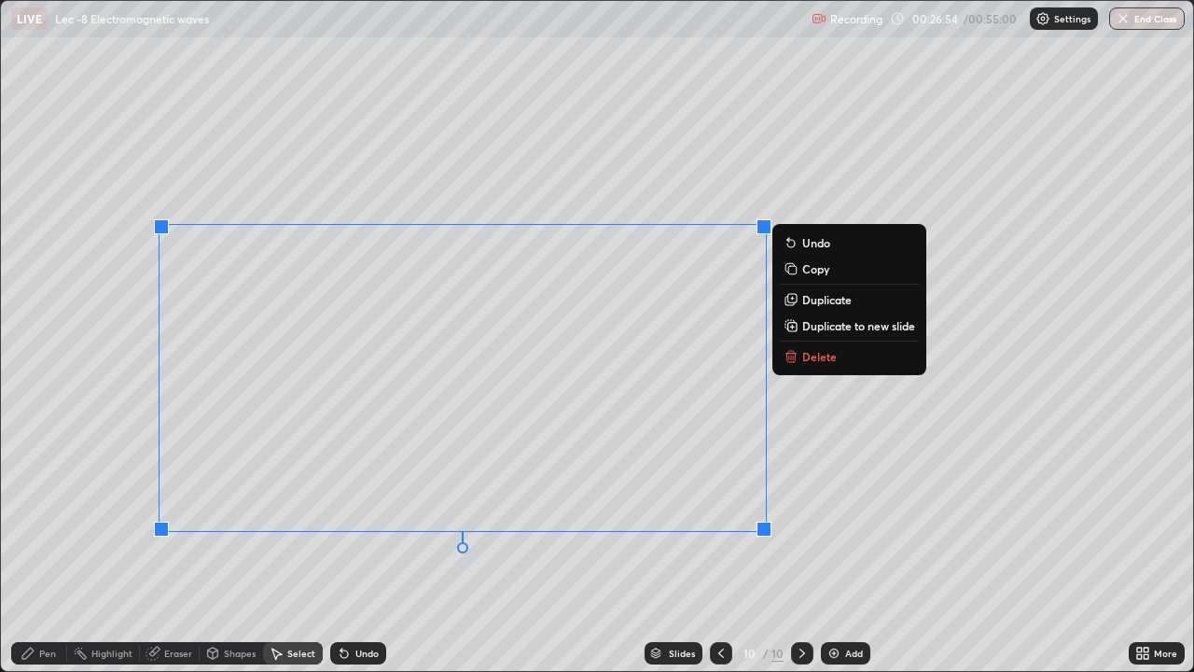
click at [36, 545] on div "Pen" at bounding box center [39, 653] width 56 height 22
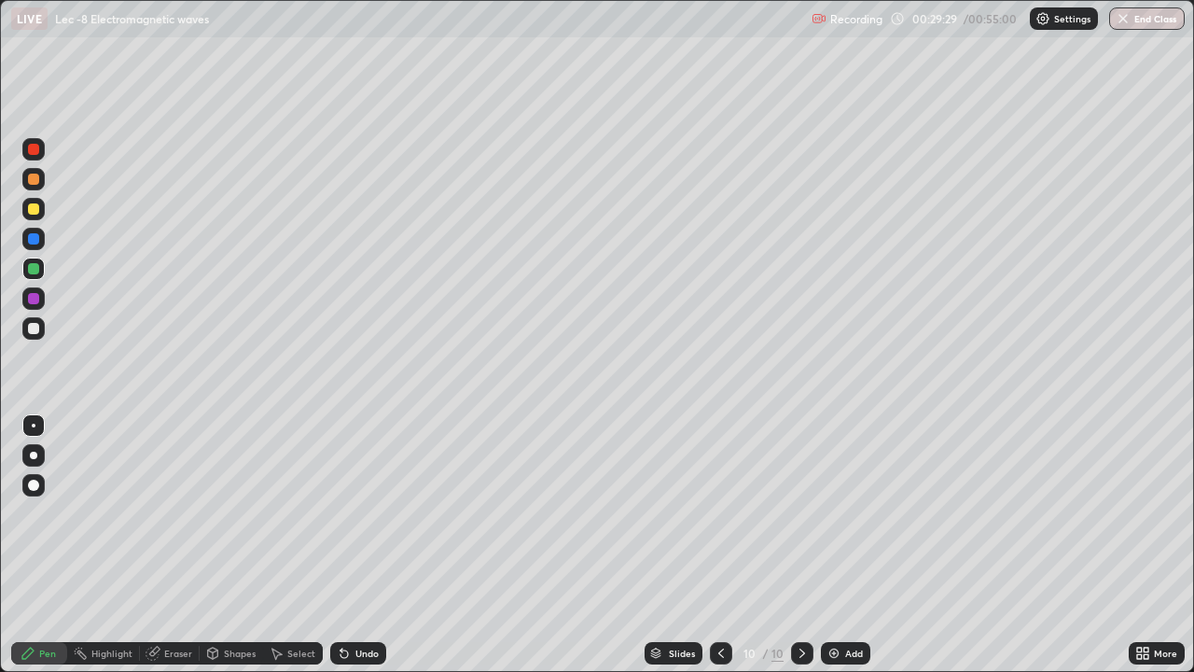
click at [854, 545] on div "Add" at bounding box center [845, 653] width 49 height 22
click at [719, 545] on icon at bounding box center [722, 653] width 6 height 9
click at [361, 545] on div "Undo" at bounding box center [367, 653] width 23 height 9
click at [791, 545] on div at bounding box center [802, 653] width 22 height 22
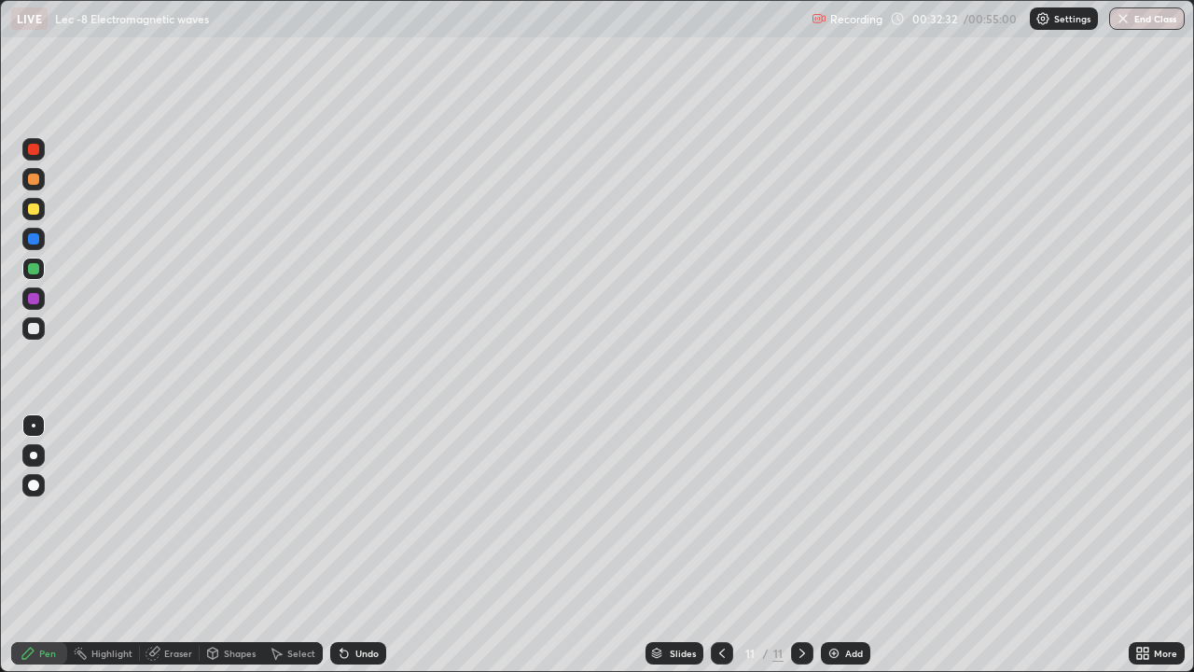
click at [837, 545] on img at bounding box center [834, 653] width 15 height 15
click at [35, 328] on div at bounding box center [33, 328] width 11 height 11
click at [32, 269] on div at bounding box center [33, 268] width 11 height 11
click at [285, 545] on div "Select" at bounding box center [293, 653] width 60 height 22
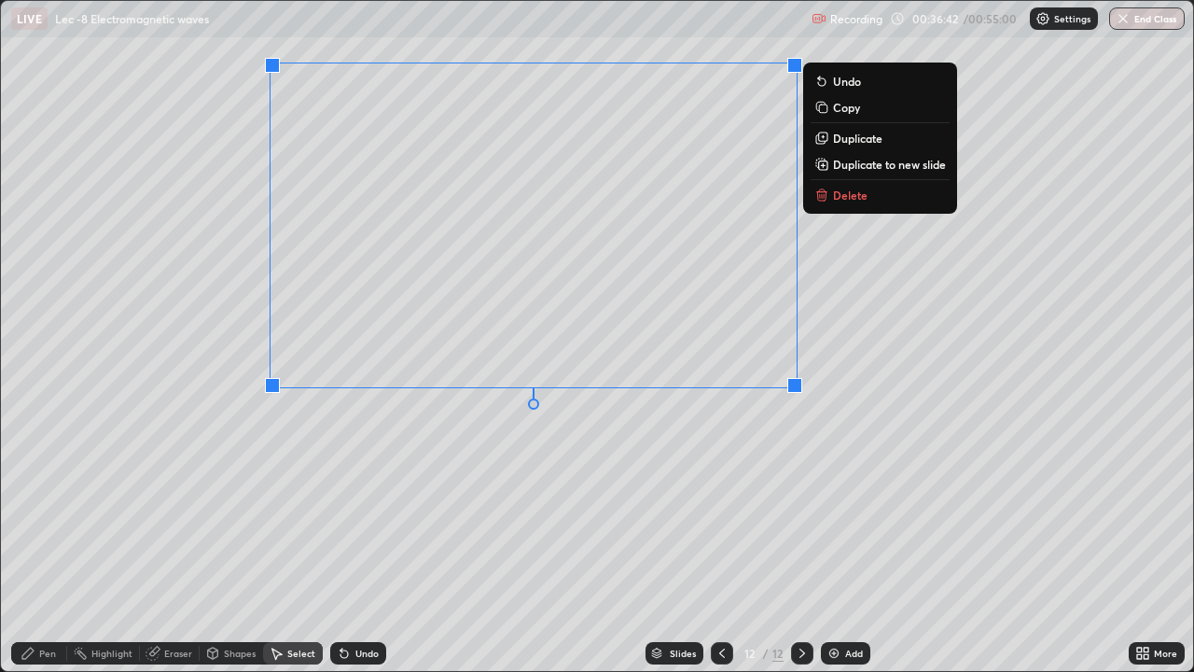
click at [857, 162] on p "Duplicate to new slide" at bounding box center [889, 164] width 113 height 15
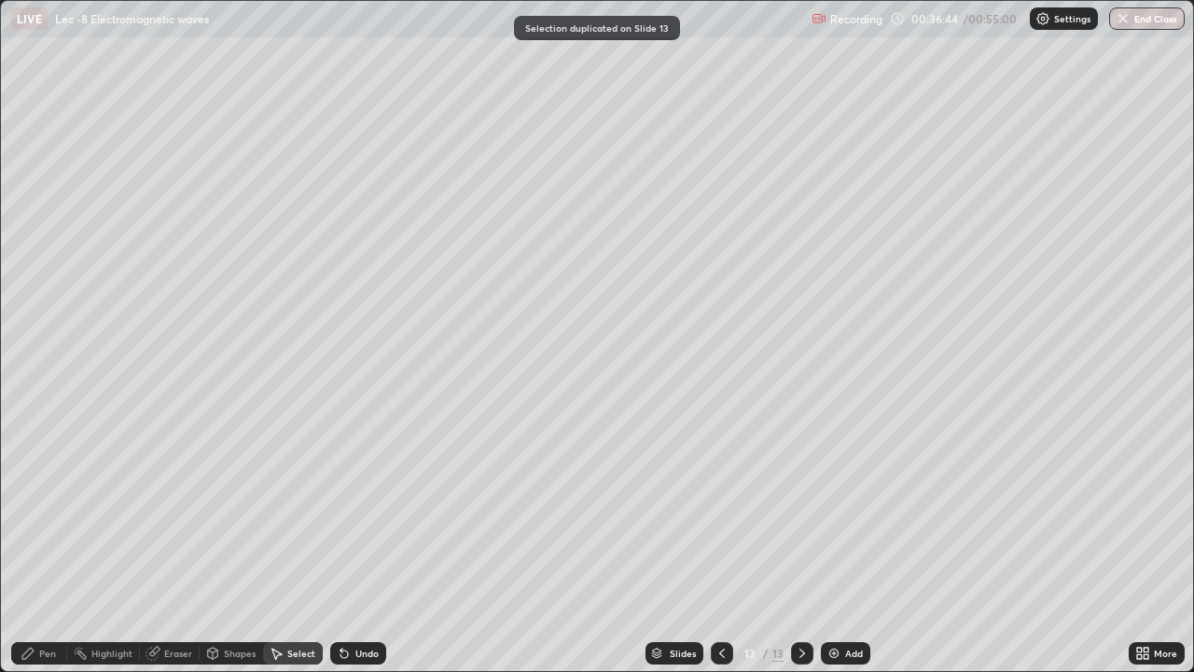
click at [23, 545] on icon at bounding box center [27, 653] width 11 height 11
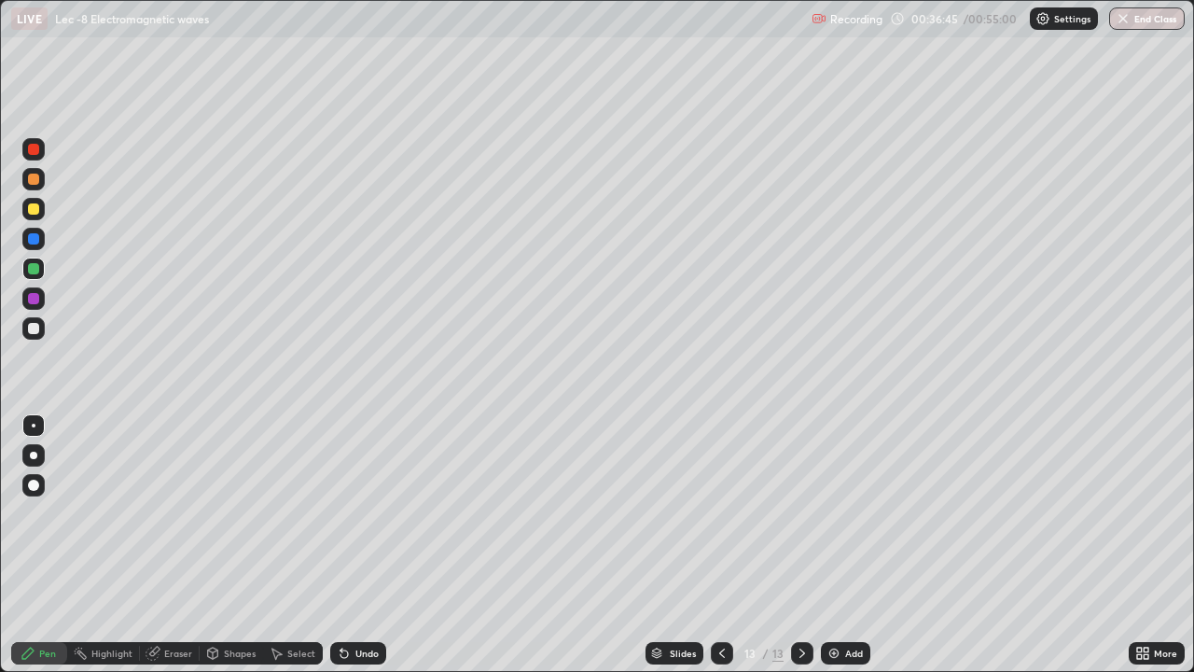
click at [38, 327] on div at bounding box center [33, 328] width 11 height 11
click at [172, 545] on div "Eraser" at bounding box center [178, 653] width 28 height 9
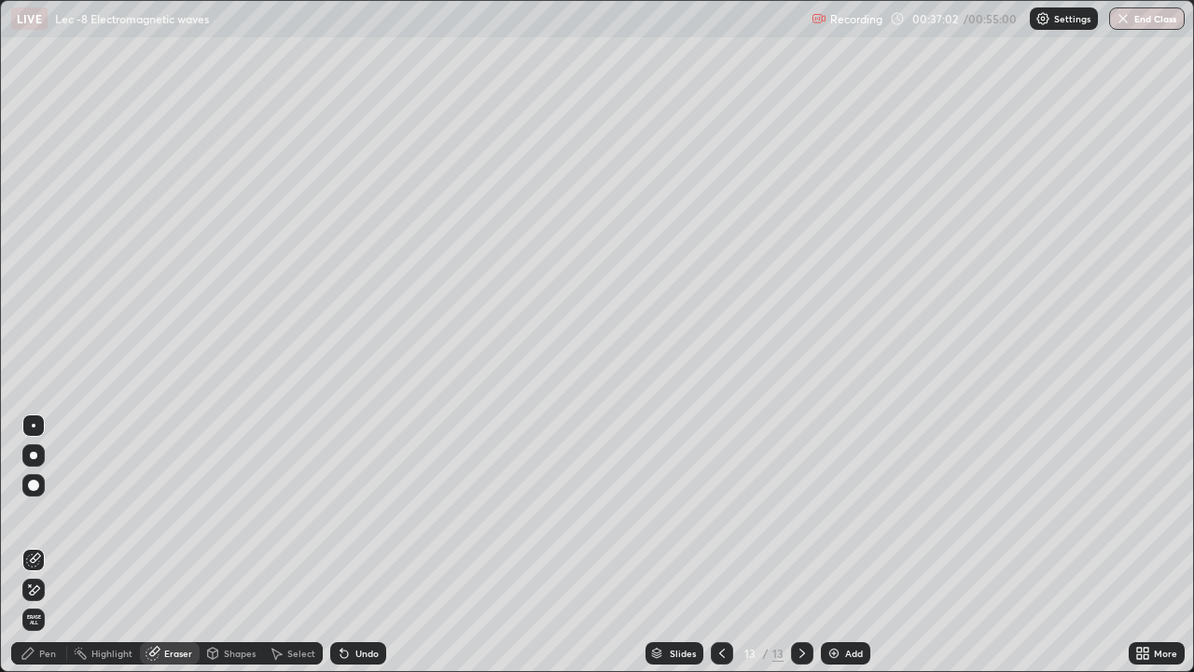
click at [32, 545] on icon at bounding box center [28, 653] width 15 height 15
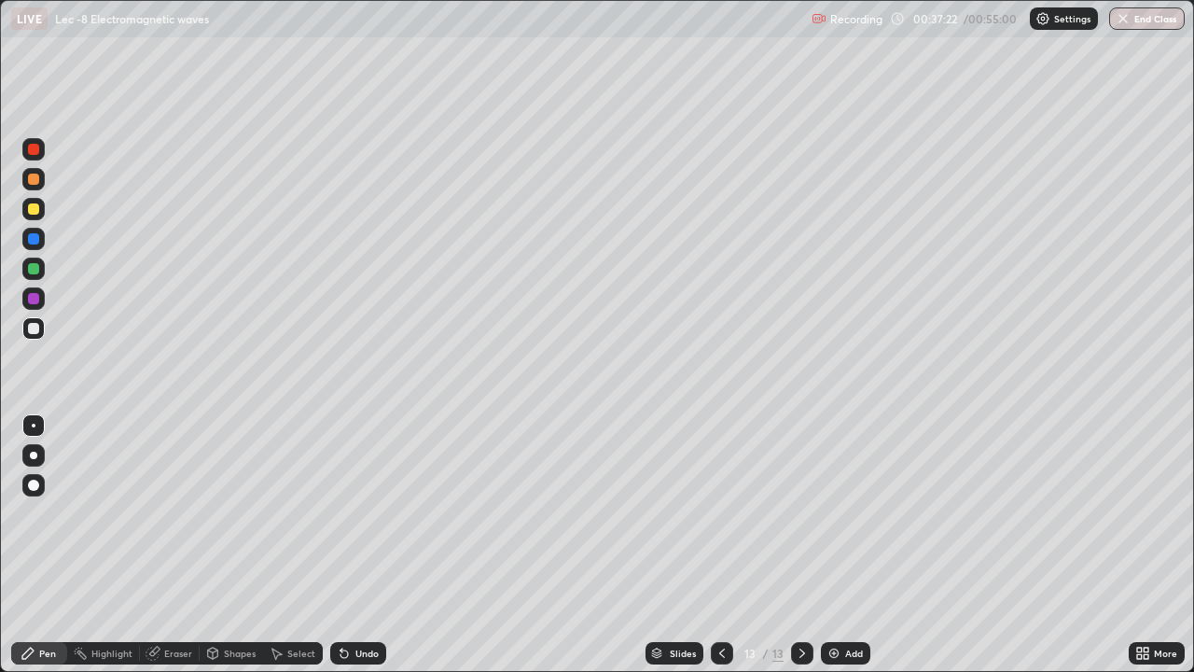
click at [356, 545] on div "Undo" at bounding box center [358, 653] width 56 height 22
click at [363, 545] on div "Undo" at bounding box center [367, 653] width 23 height 9
click at [368, 545] on div "Undo" at bounding box center [367, 653] width 23 height 9
click at [365, 545] on div "Undo" at bounding box center [358, 653] width 56 height 22
click at [852, 545] on div "Add" at bounding box center [854, 653] width 18 height 9
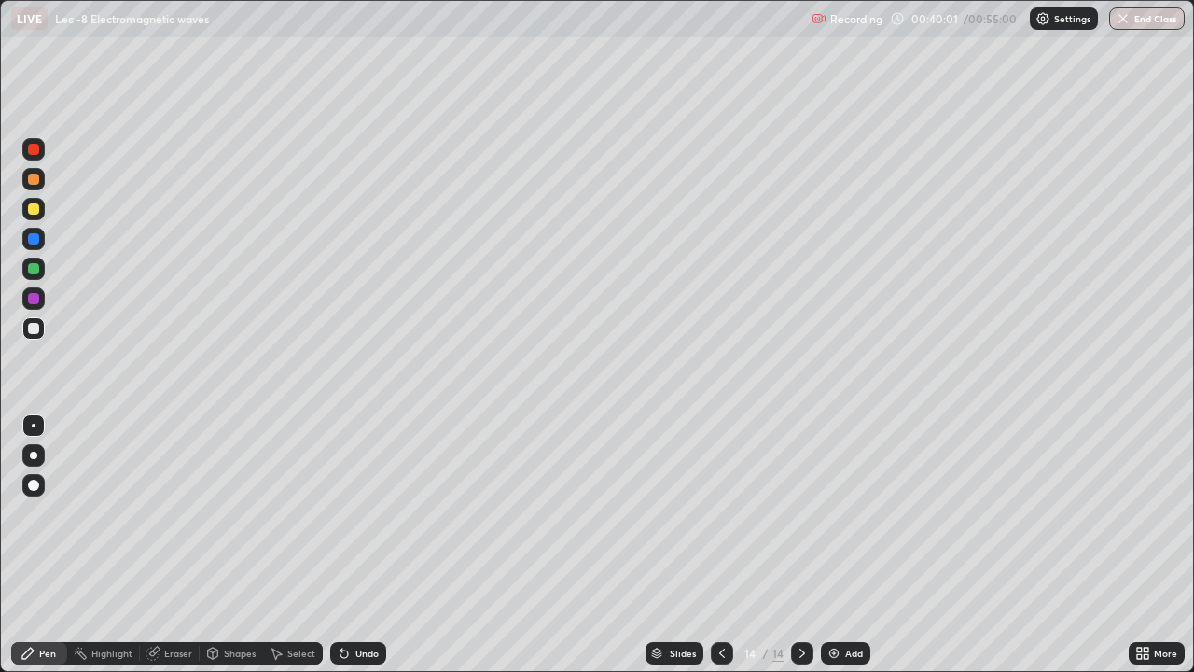
click at [37, 267] on div at bounding box center [33, 268] width 11 height 11
click at [361, 545] on div "Undo" at bounding box center [367, 653] width 23 height 9
click at [300, 545] on div "Select" at bounding box center [301, 653] width 28 height 9
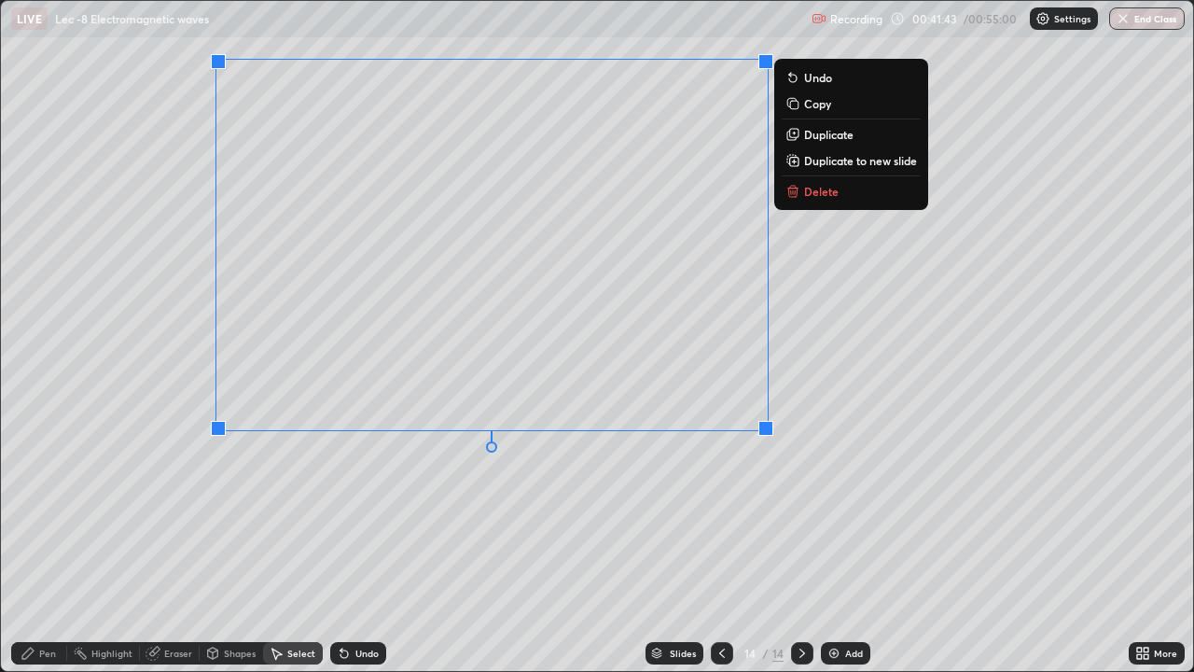
click at [815, 161] on p "Duplicate to new slide" at bounding box center [860, 160] width 113 height 15
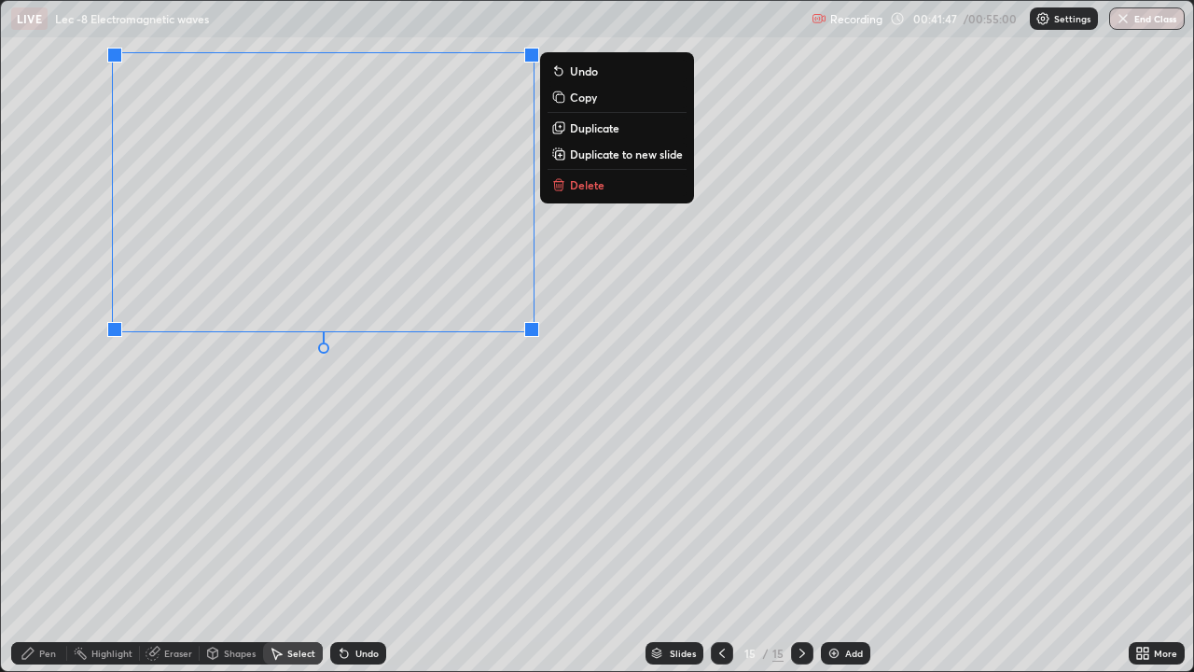
click at [33, 545] on icon at bounding box center [28, 653] width 15 height 15
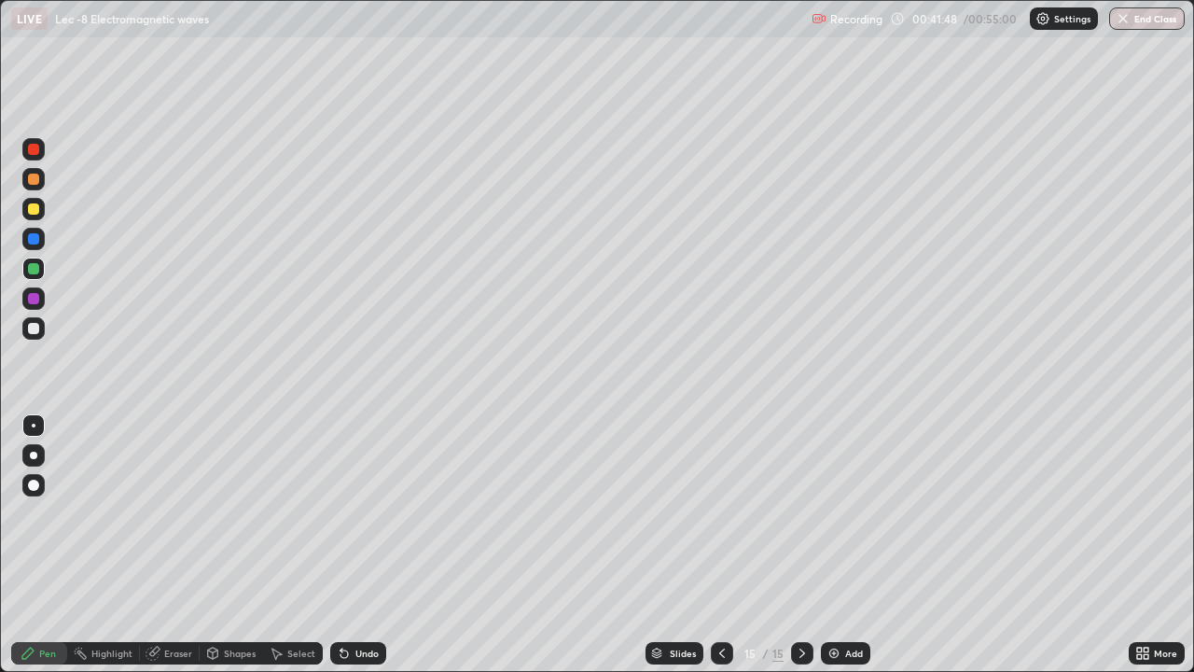
click at [33, 328] on div at bounding box center [33, 328] width 11 height 11
click at [360, 545] on div "Undo" at bounding box center [367, 653] width 23 height 9
click at [357, 545] on div "Undo" at bounding box center [358, 653] width 56 height 22
click at [845, 545] on div "Add" at bounding box center [854, 653] width 18 height 9
click at [360, 545] on div "Undo" at bounding box center [358, 653] width 56 height 22
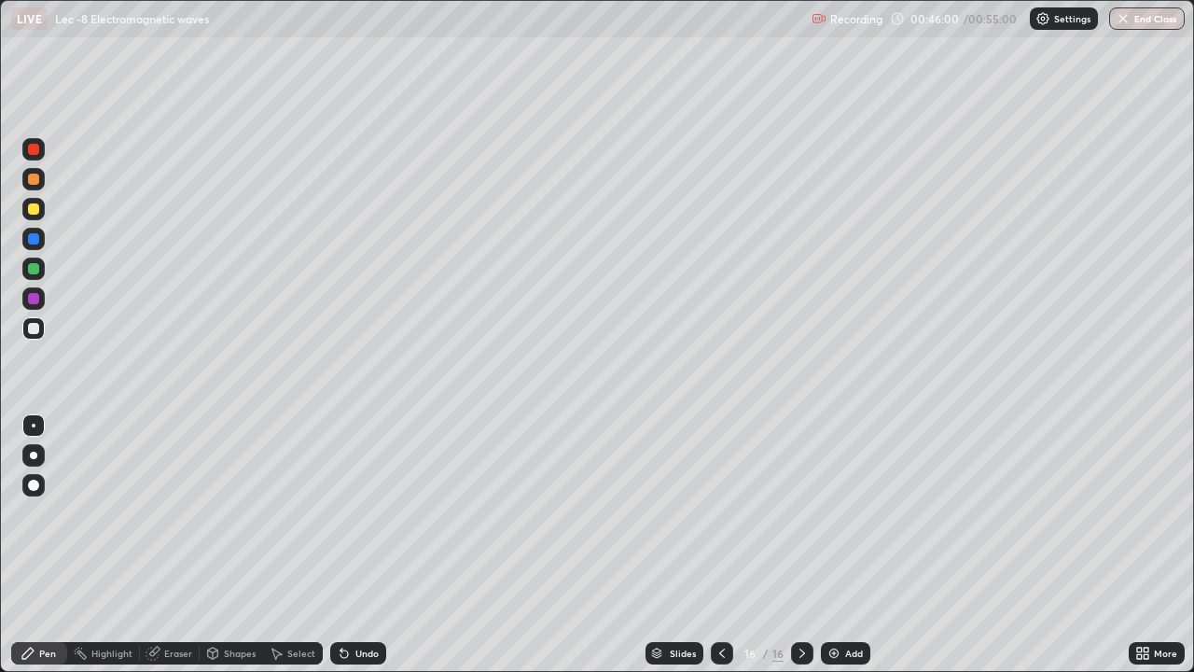
click at [364, 545] on div "Undo" at bounding box center [367, 653] width 23 height 9
click at [356, 545] on div "Undo" at bounding box center [367, 653] width 23 height 9
click at [35, 272] on div at bounding box center [33, 268] width 11 height 11
click at [168, 545] on div "Eraser" at bounding box center [178, 653] width 28 height 9
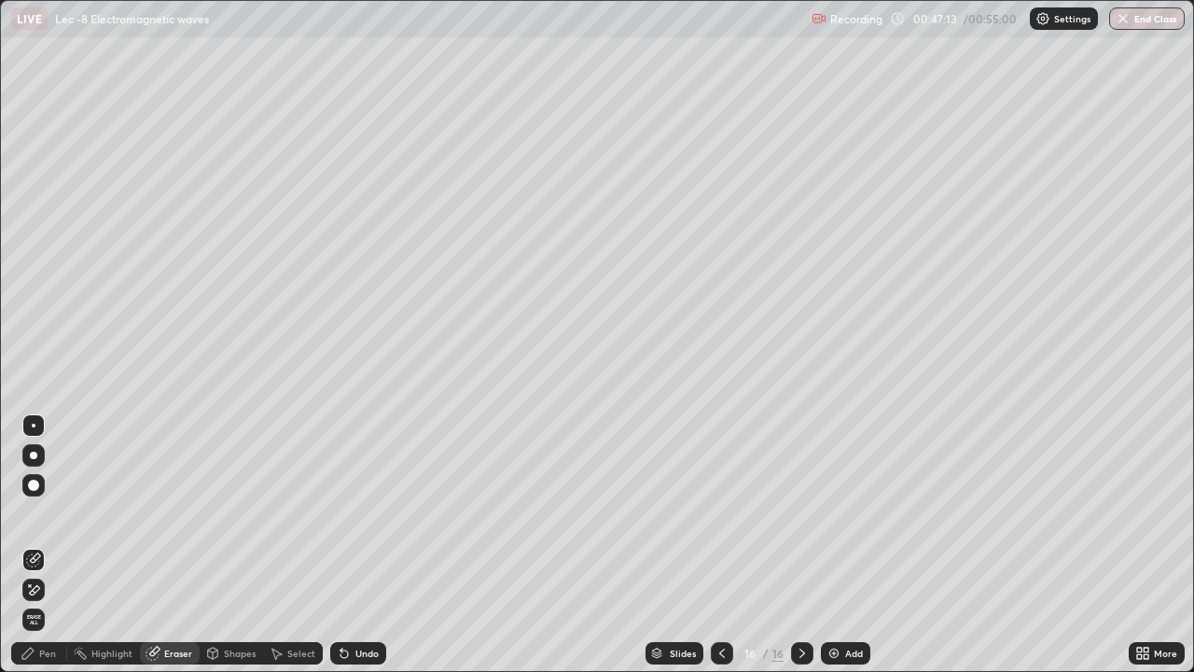
click at [47, 545] on div "Pen" at bounding box center [47, 653] width 17 height 9
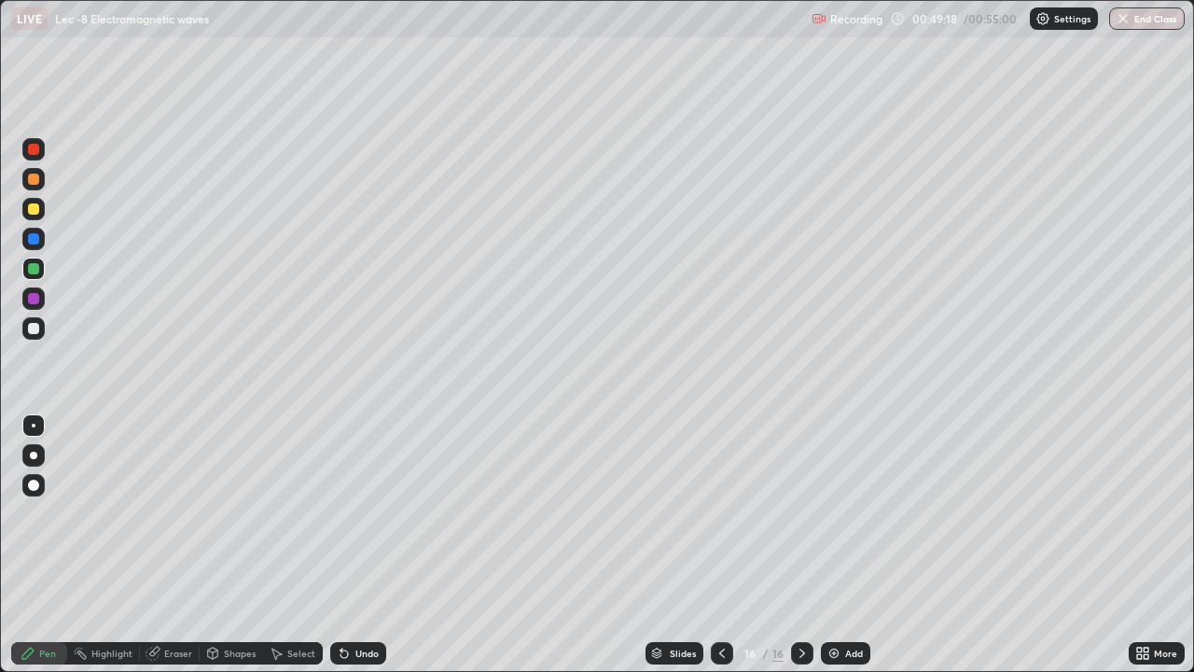
click at [230, 545] on div "Shapes" at bounding box center [231, 653] width 63 height 22
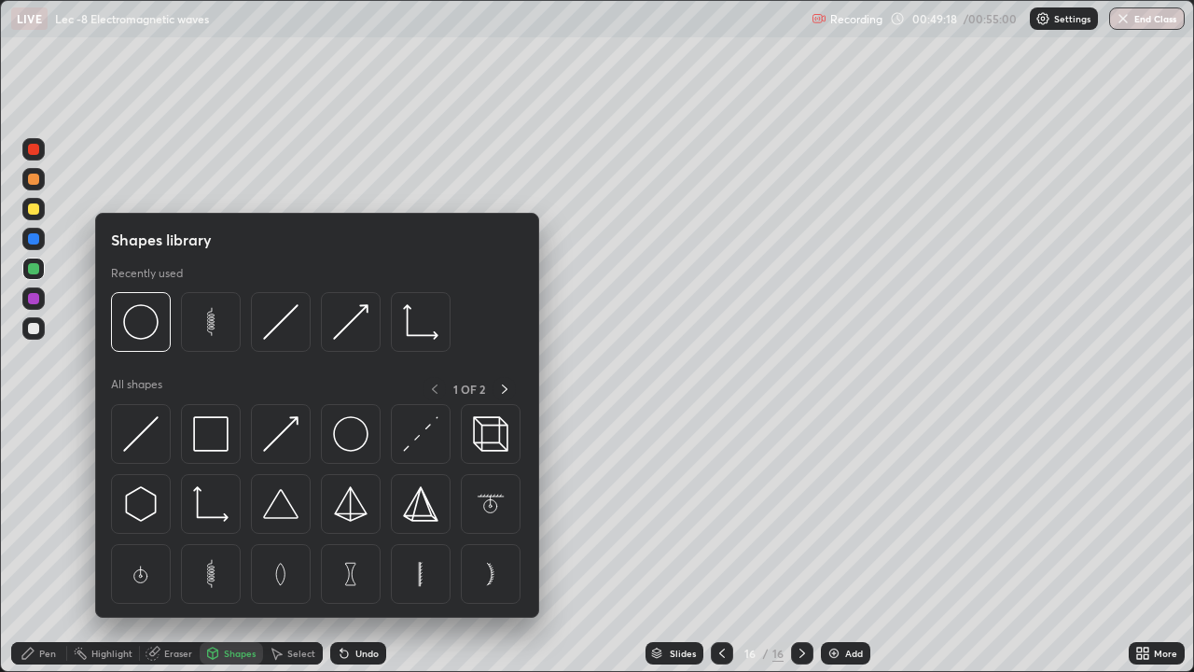
click at [168, 545] on div "Eraser" at bounding box center [178, 653] width 28 height 9
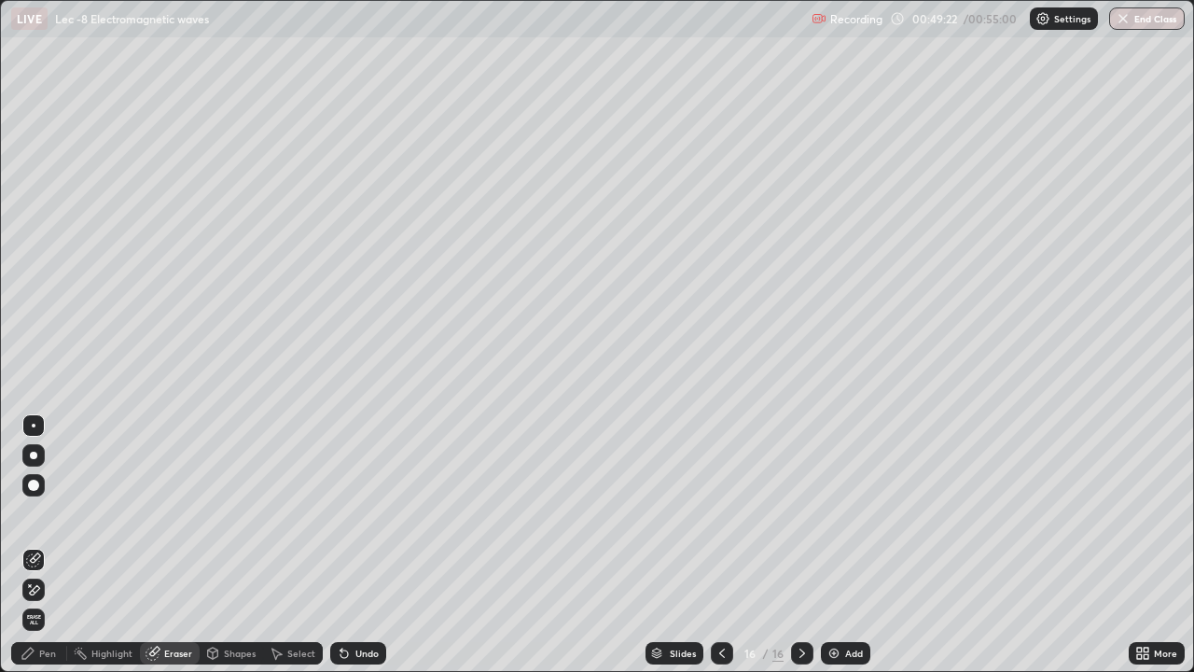
click at [38, 545] on div "Pen" at bounding box center [39, 653] width 56 height 22
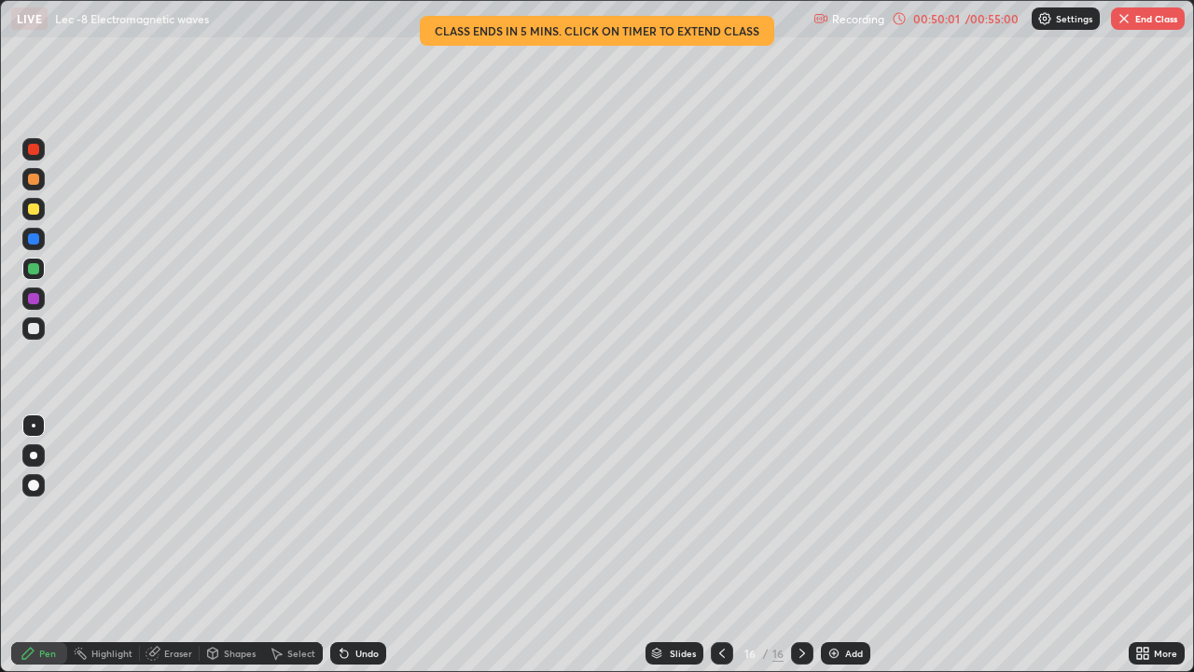
click at [348, 545] on icon at bounding box center [344, 653] width 15 height 15
click at [352, 545] on div "Undo" at bounding box center [358, 653] width 56 height 22
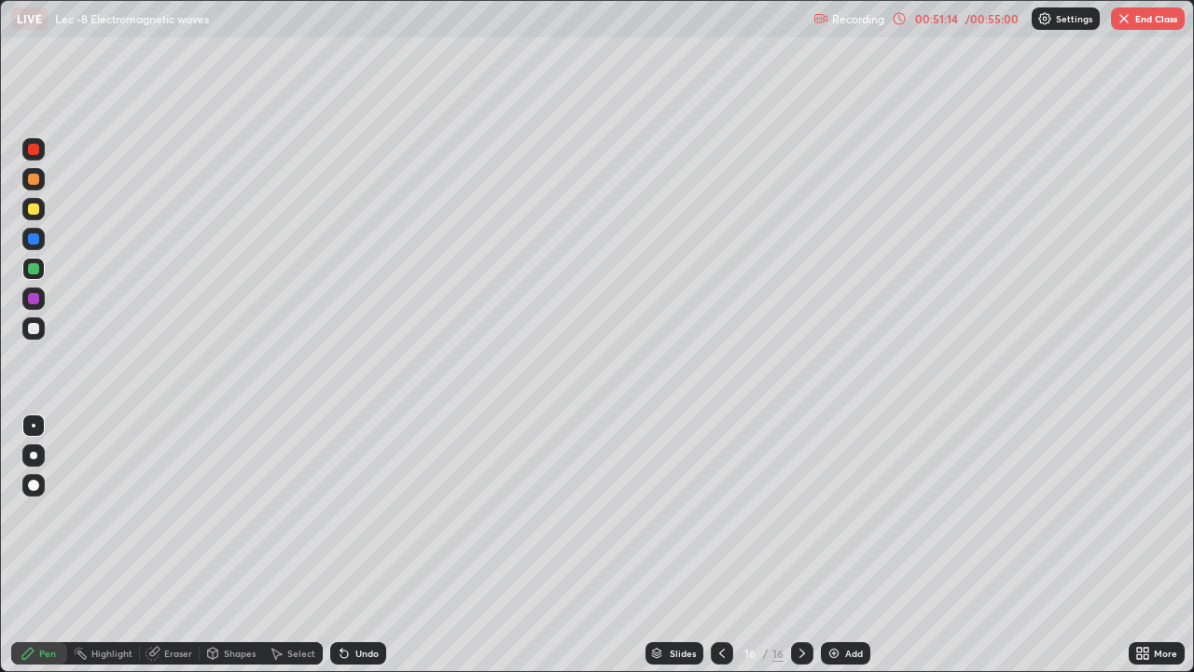
click at [342, 545] on icon at bounding box center [344, 653] width 7 height 7
click at [343, 545] on icon at bounding box center [344, 653] width 7 height 7
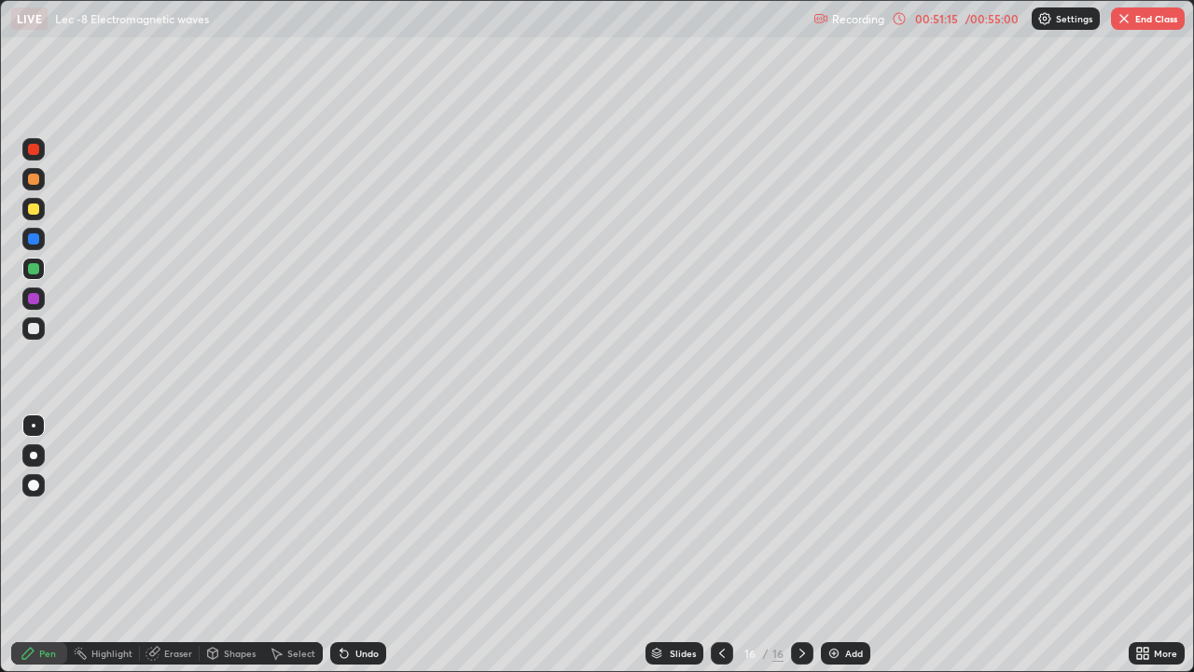
click at [345, 545] on icon at bounding box center [344, 653] width 15 height 15
click at [344, 545] on icon at bounding box center [344, 653] width 7 height 7
click at [342, 545] on icon at bounding box center [344, 653] width 7 height 7
click at [343, 545] on icon at bounding box center [344, 653] width 7 height 7
click at [342, 545] on icon at bounding box center [344, 653] width 7 height 7
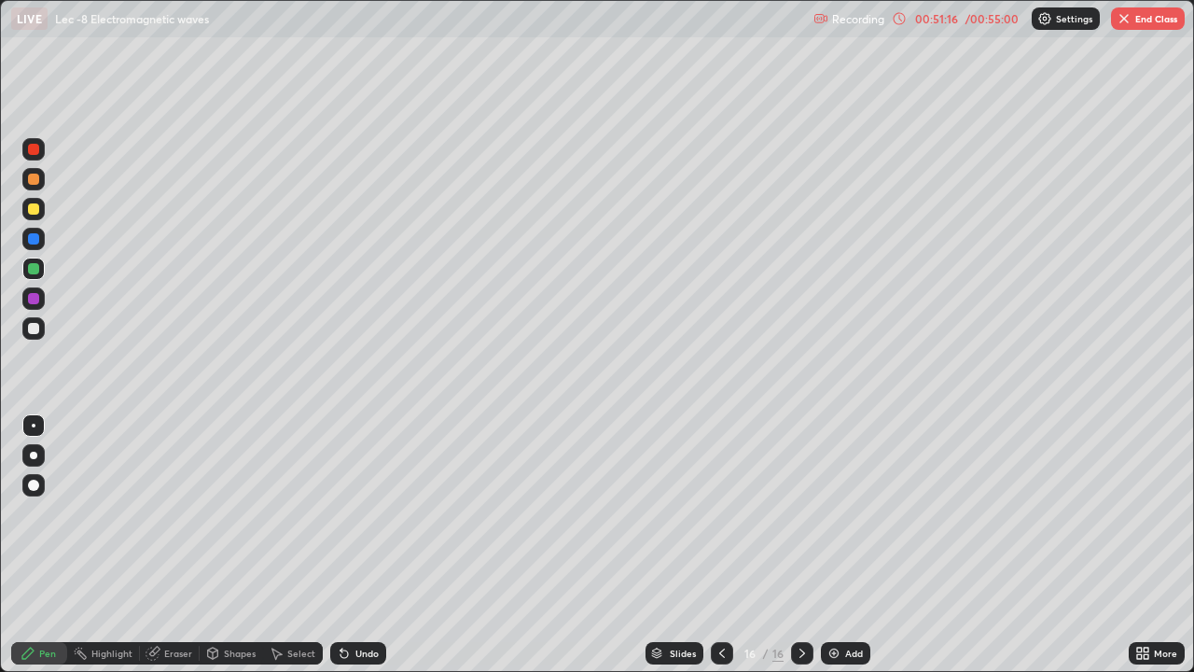
click at [344, 545] on icon at bounding box center [344, 653] width 7 height 7
click at [342, 545] on icon at bounding box center [344, 653] width 7 height 7
click at [345, 545] on icon at bounding box center [344, 653] width 15 height 15
click at [344, 545] on icon at bounding box center [344, 653] width 7 height 7
click at [341, 545] on icon at bounding box center [344, 653] width 7 height 7
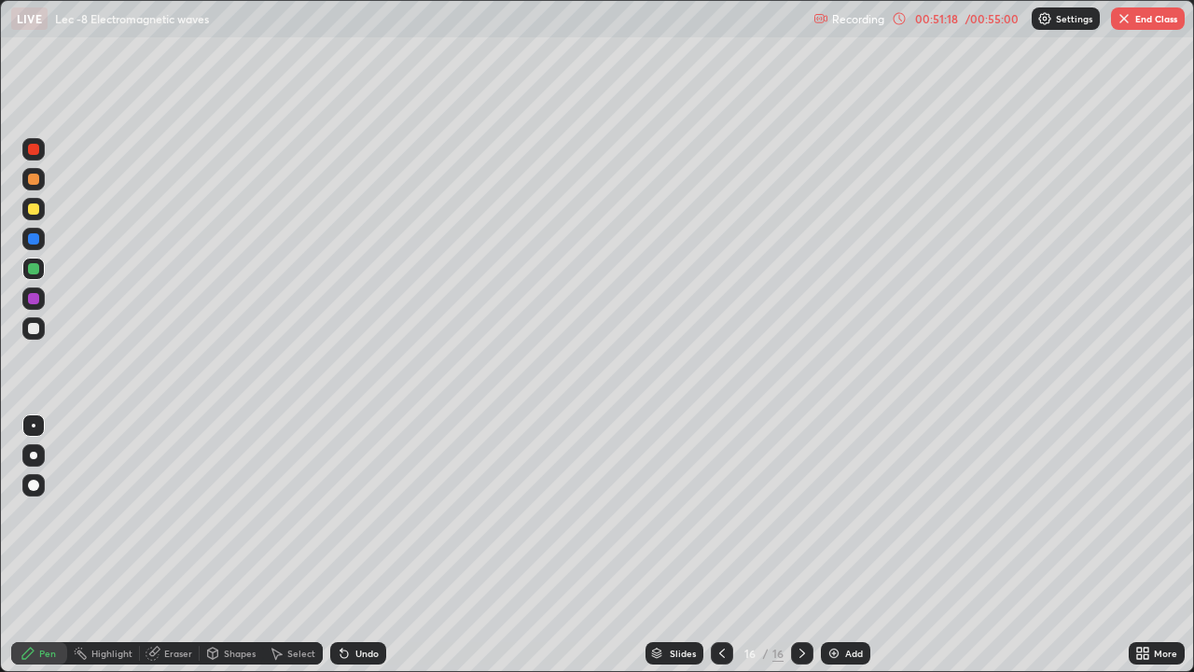
click at [343, 545] on icon at bounding box center [344, 653] width 7 height 7
click at [345, 545] on icon at bounding box center [344, 653] width 15 height 15
click at [342, 545] on icon at bounding box center [344, 653] width 7 height 7
click at [343, 545] on icon at bounding box center [344, 653] width 7 height 7
click at [839, 545] on img at bounding box center [834, 653] width 15 height 15
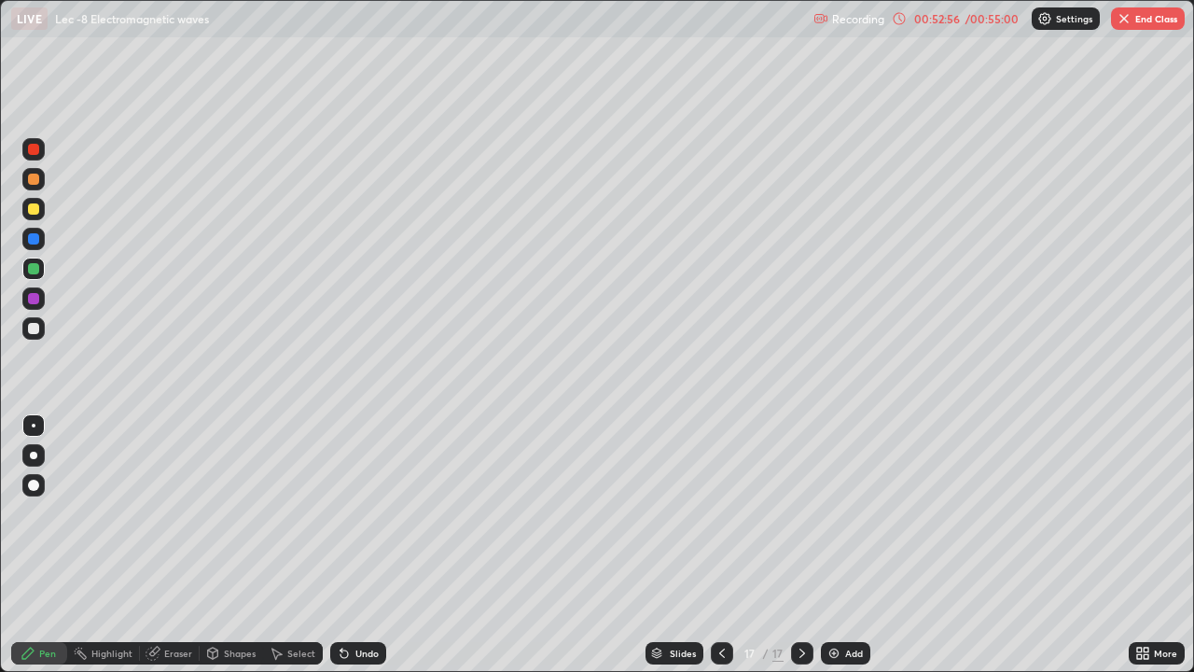
click at [31, 326] on div at bounding box center [33, 328] width 11 height 11
click at [356, 545] on div "Undo" at bounding box center [367, 653] width 23 height 9
click at [1152, 24] on button "End Class" at bounding box center [1148, 18] width 74 height 22
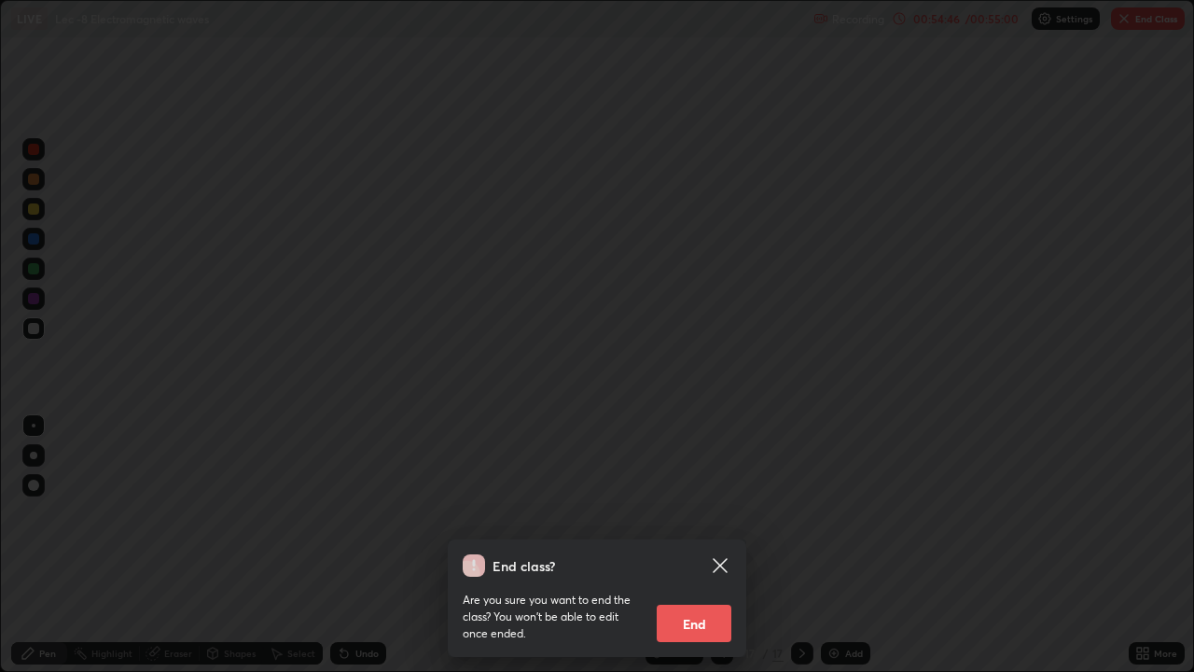
click at [708, 545] on button "End" at bounding box center [694, 623] width 75 height 37
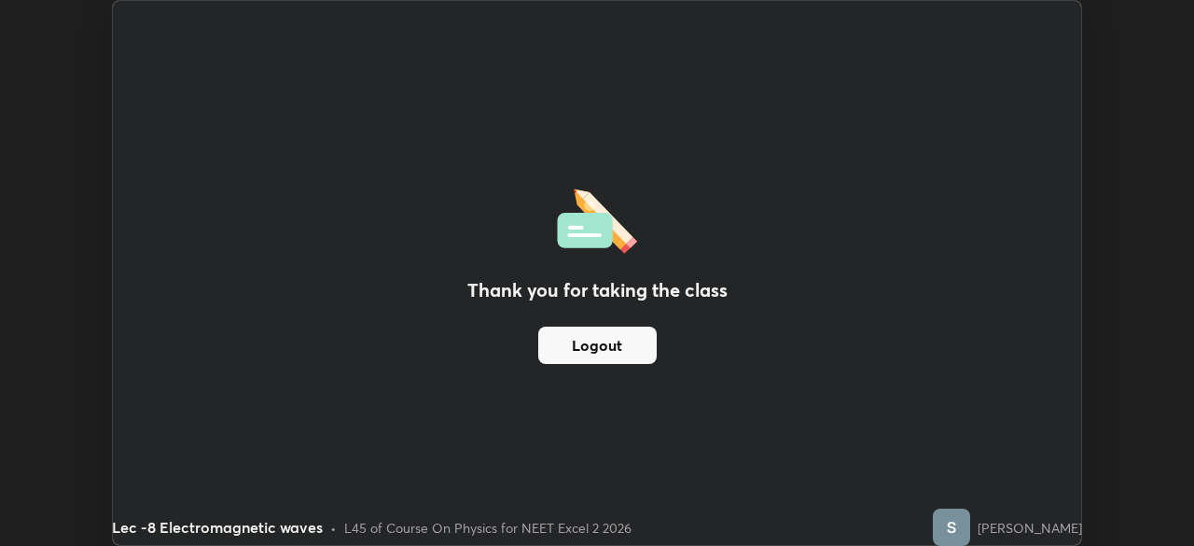
scroll to position [92770, 92122]
